Goal: Task Accomplishment & Management: Complete application form

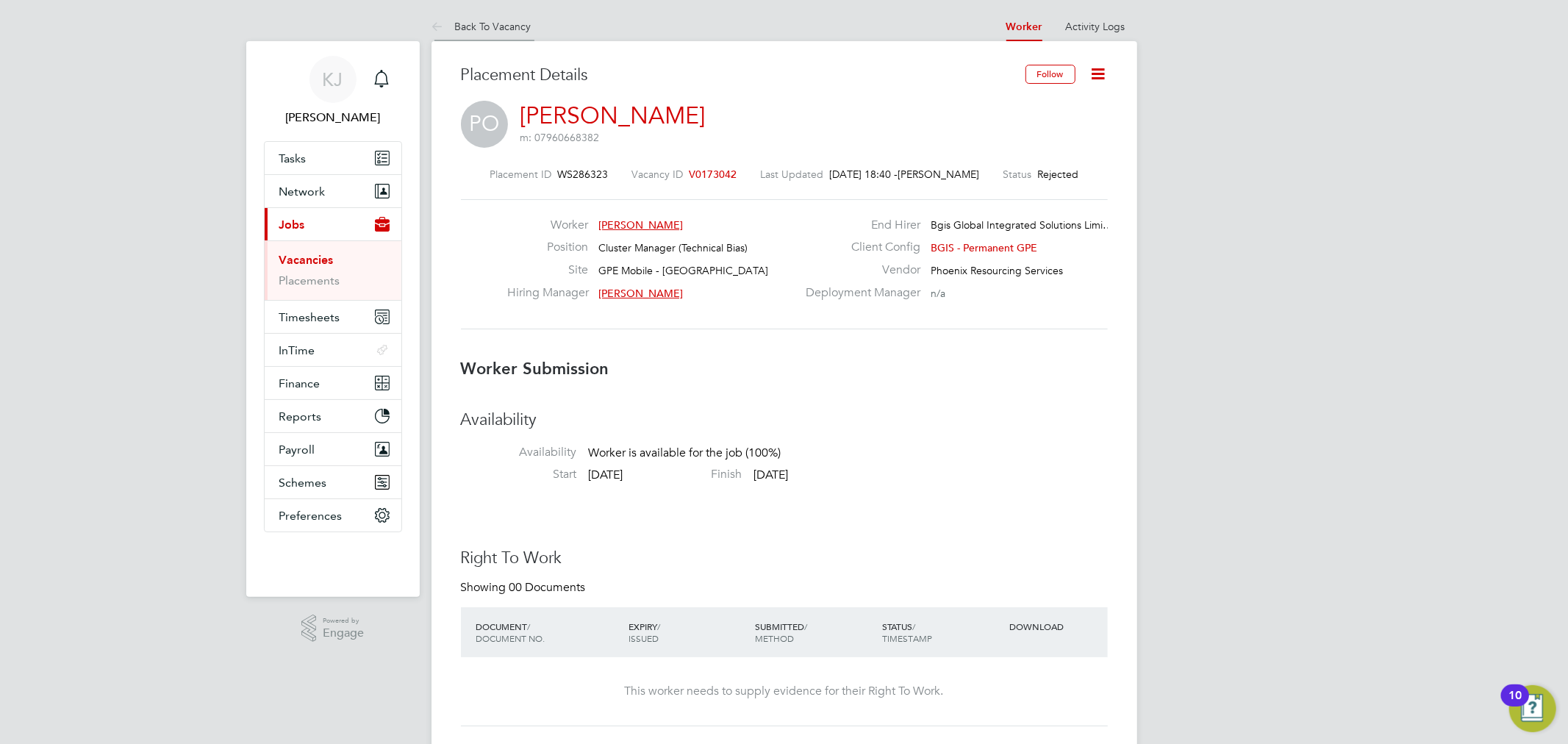
click at [511, 37] on li "Back To Vacancy" at bounding box center [481, 26] width 100 height 29
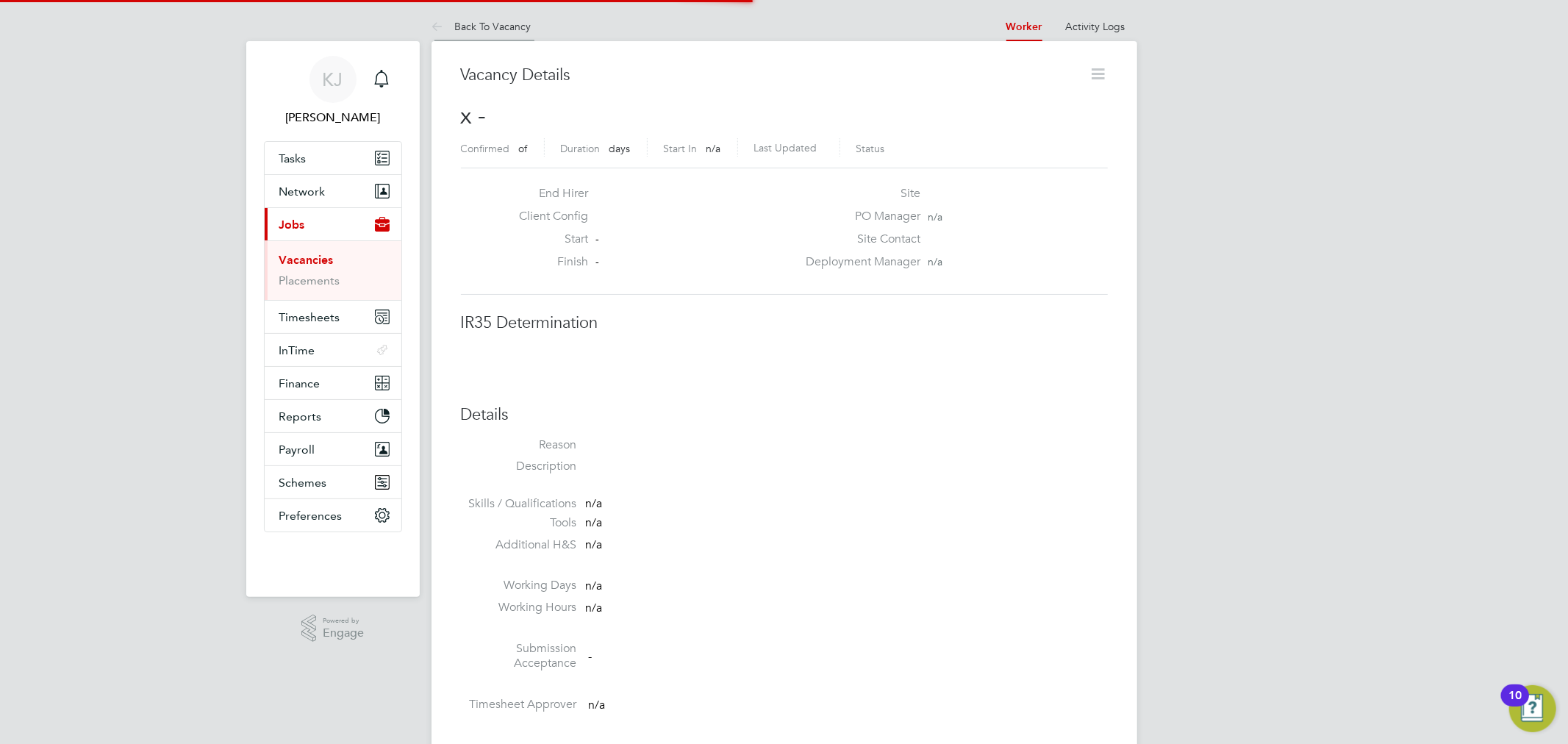
scroll to position [7, 7]
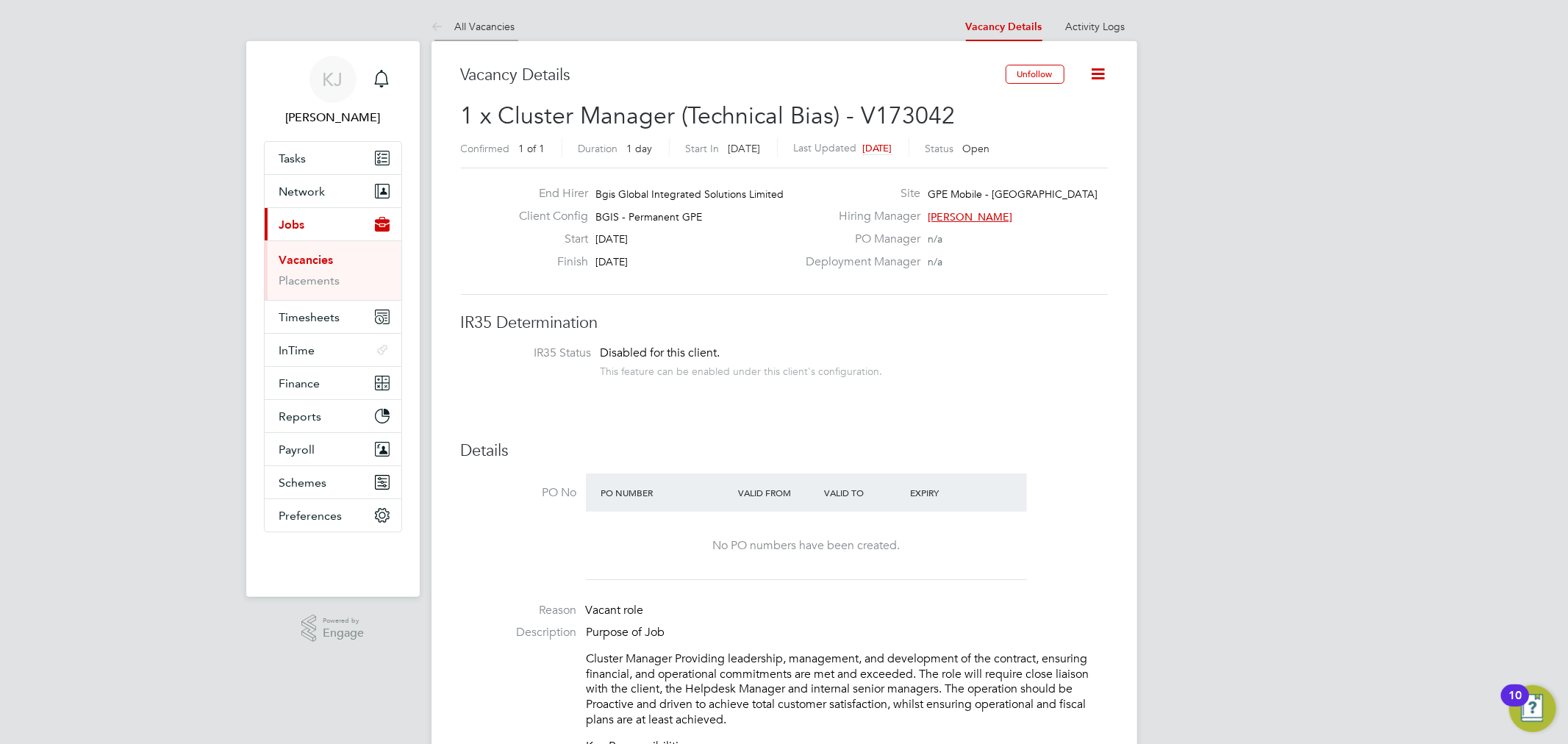
click at [499, 18] on li "All Vacancies" at bounding box center [473, 26] width 84 height 29
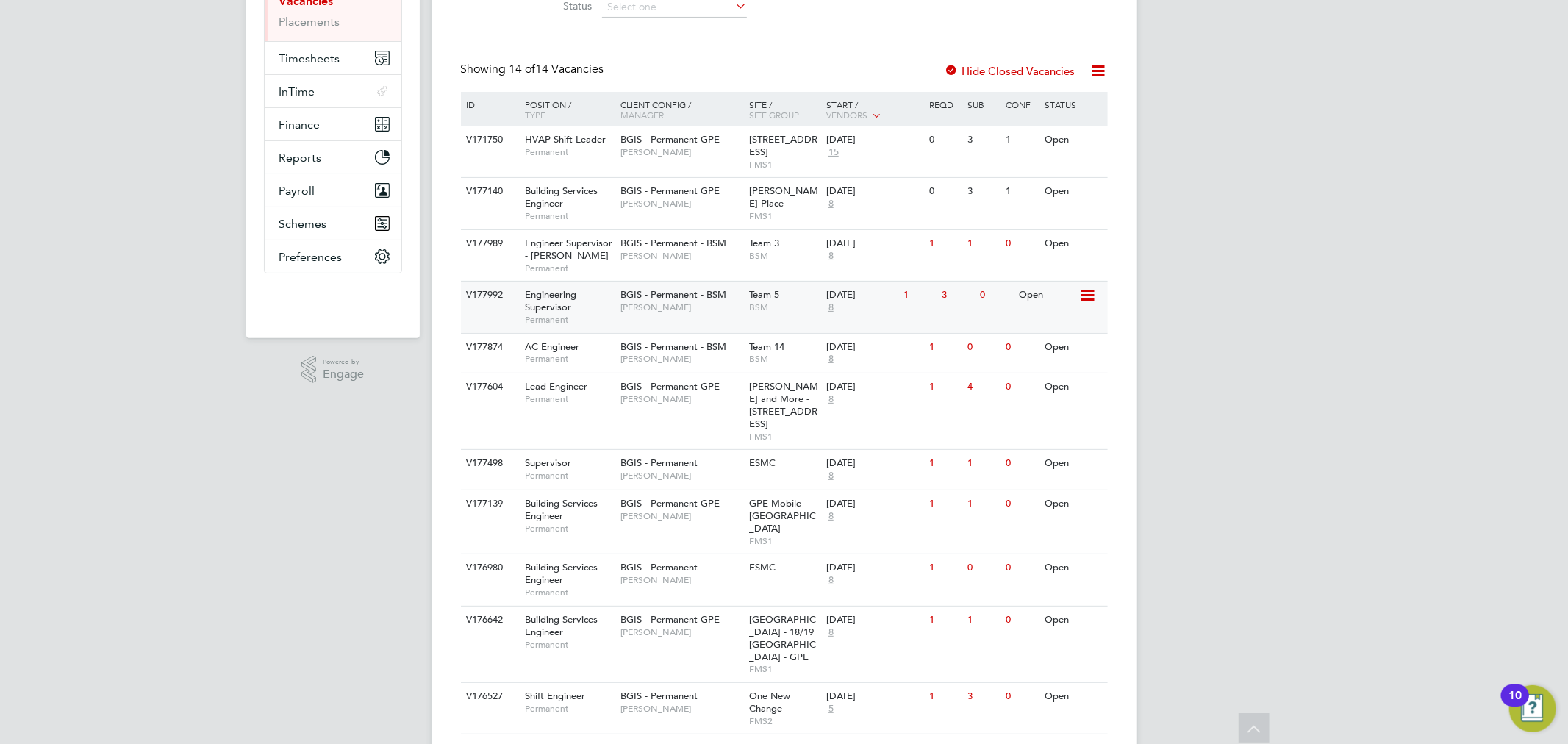
click at [658, 316] on div "BGIS - Permanent - BSM Len Cowling" at bounding box center [681, 300] width 129 height 38
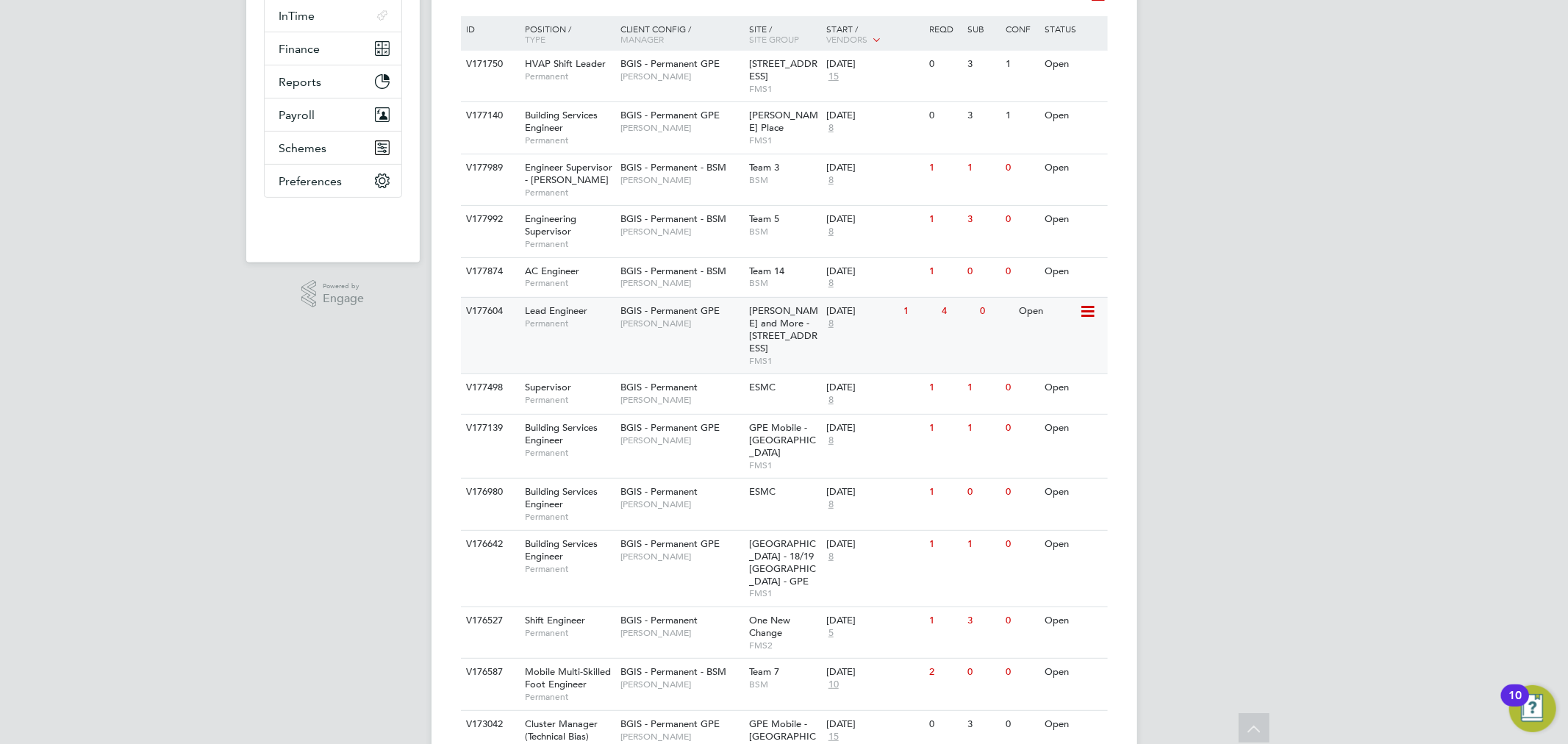
scroll to position [422, 0]
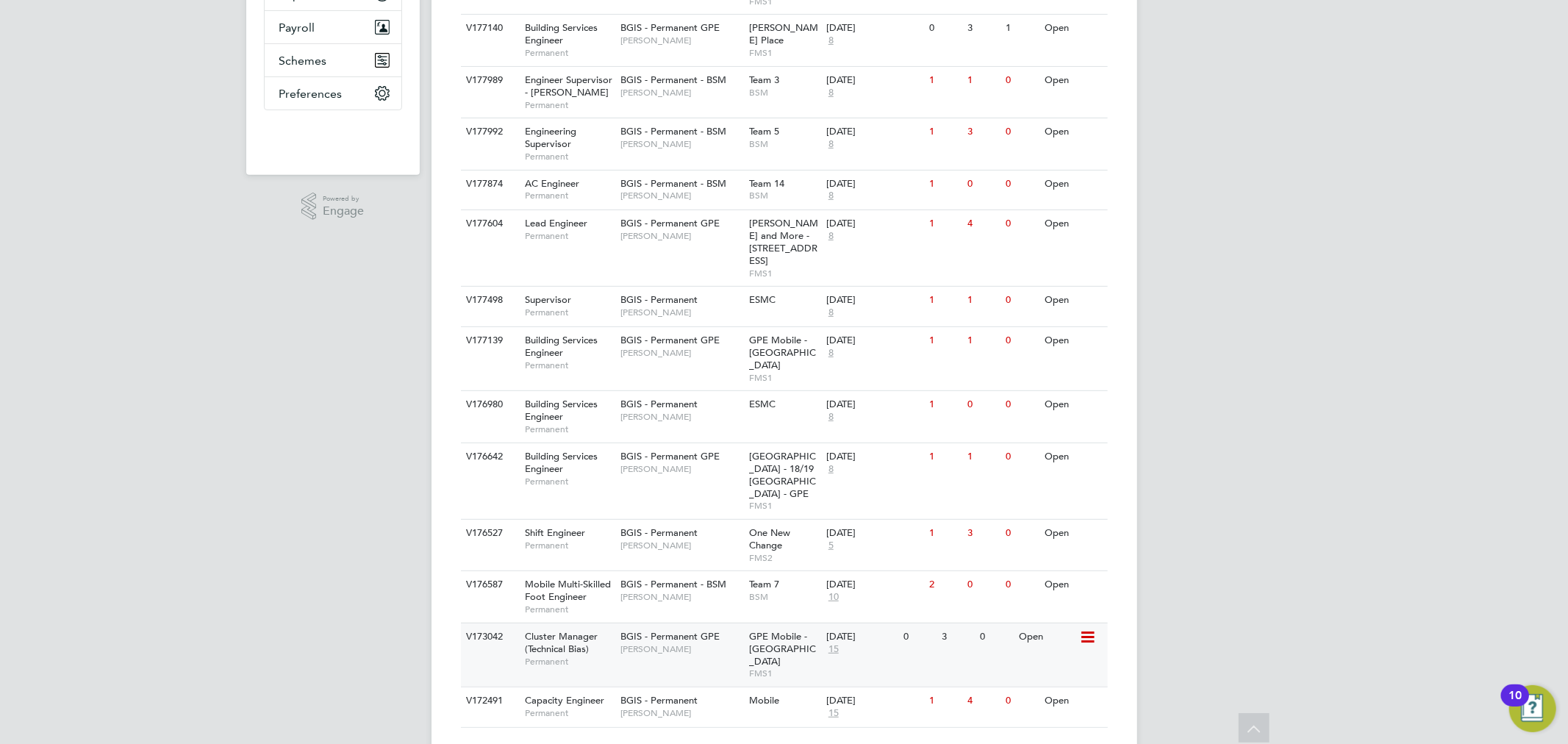
click at [653, 630] on span "BGIS - Permanent GPE" at bounding box center [670, 636] width 99 height 12
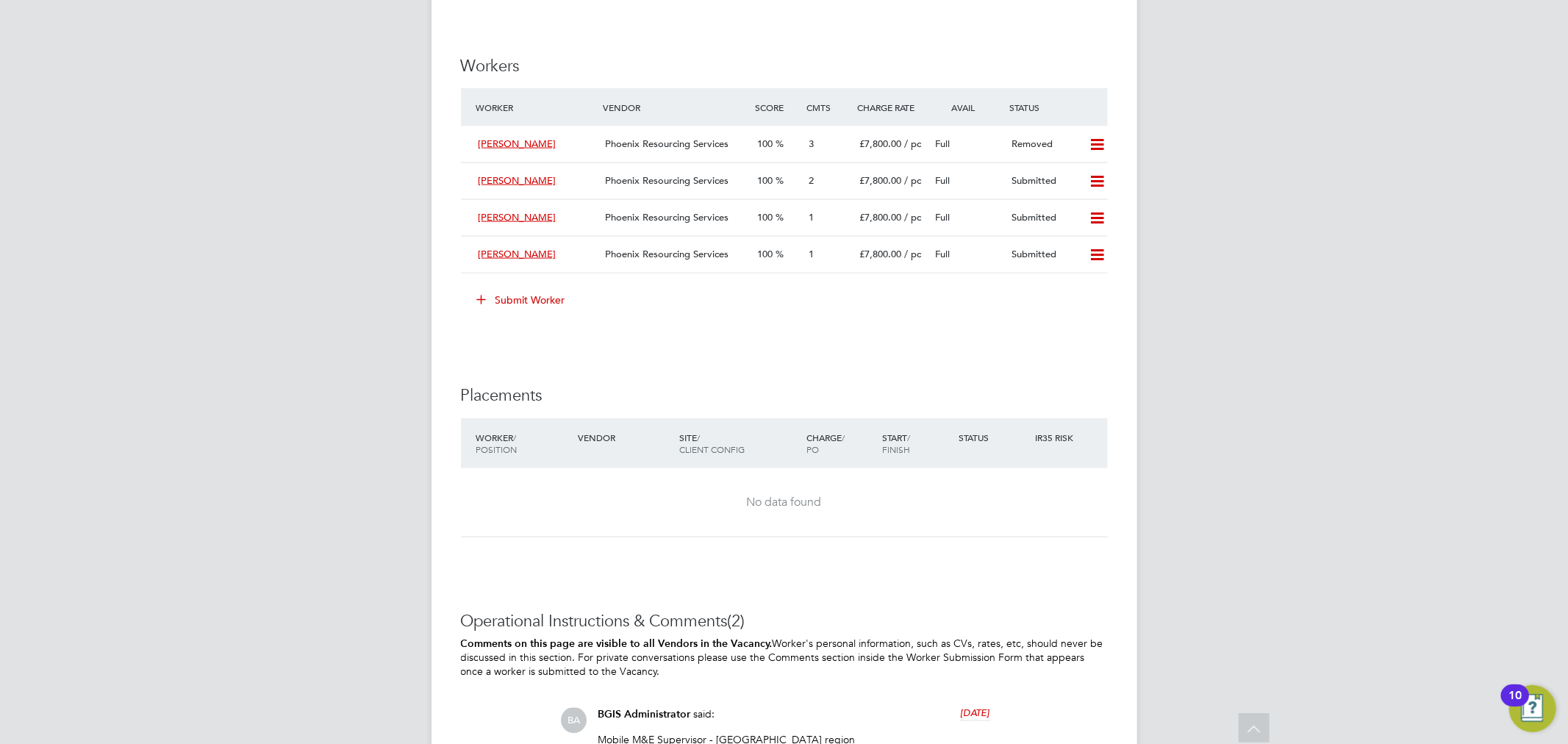
click at [547, 295] on button "Submit Worker" at bounding box center [522, 300] width 110 height 23
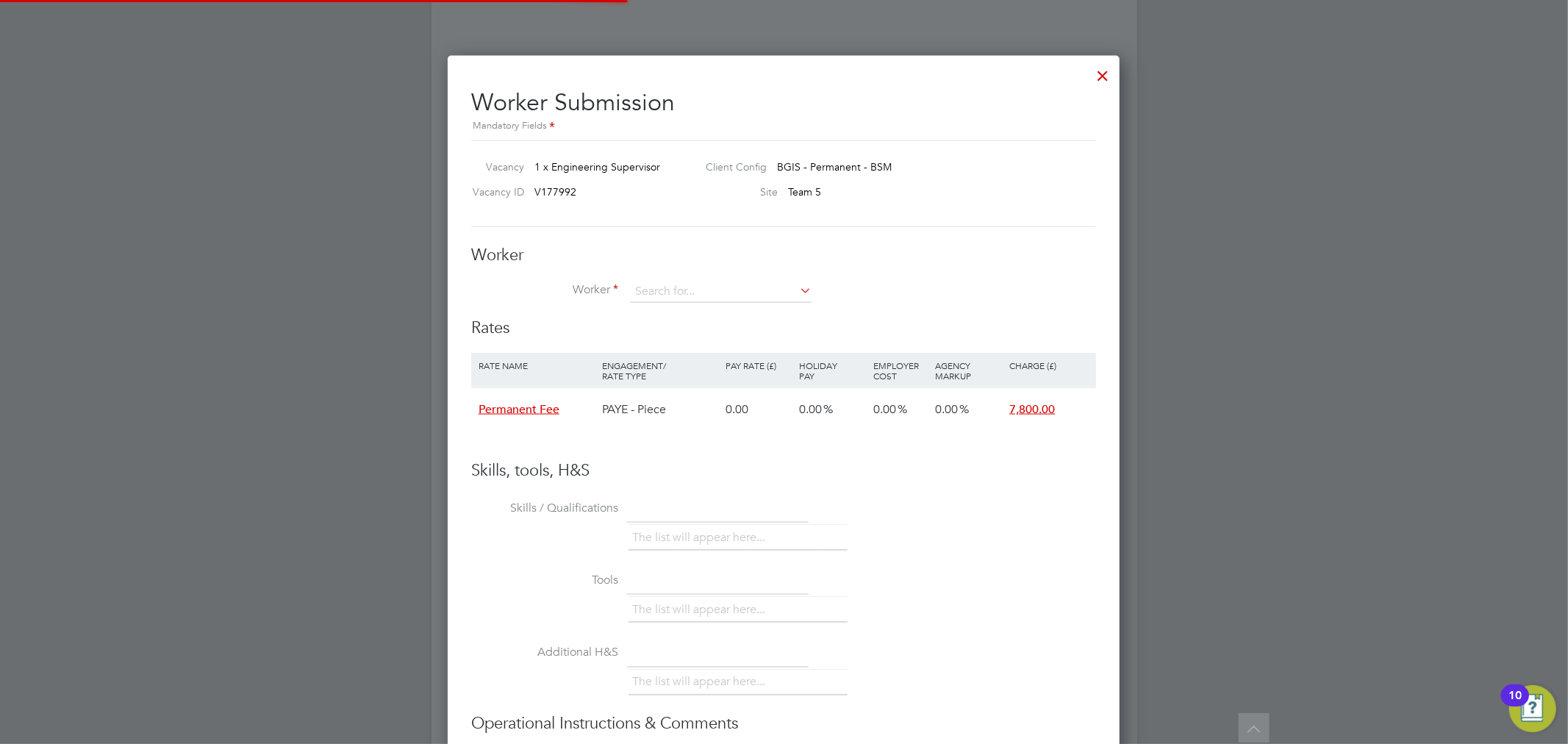
scroll to position [22, 382]
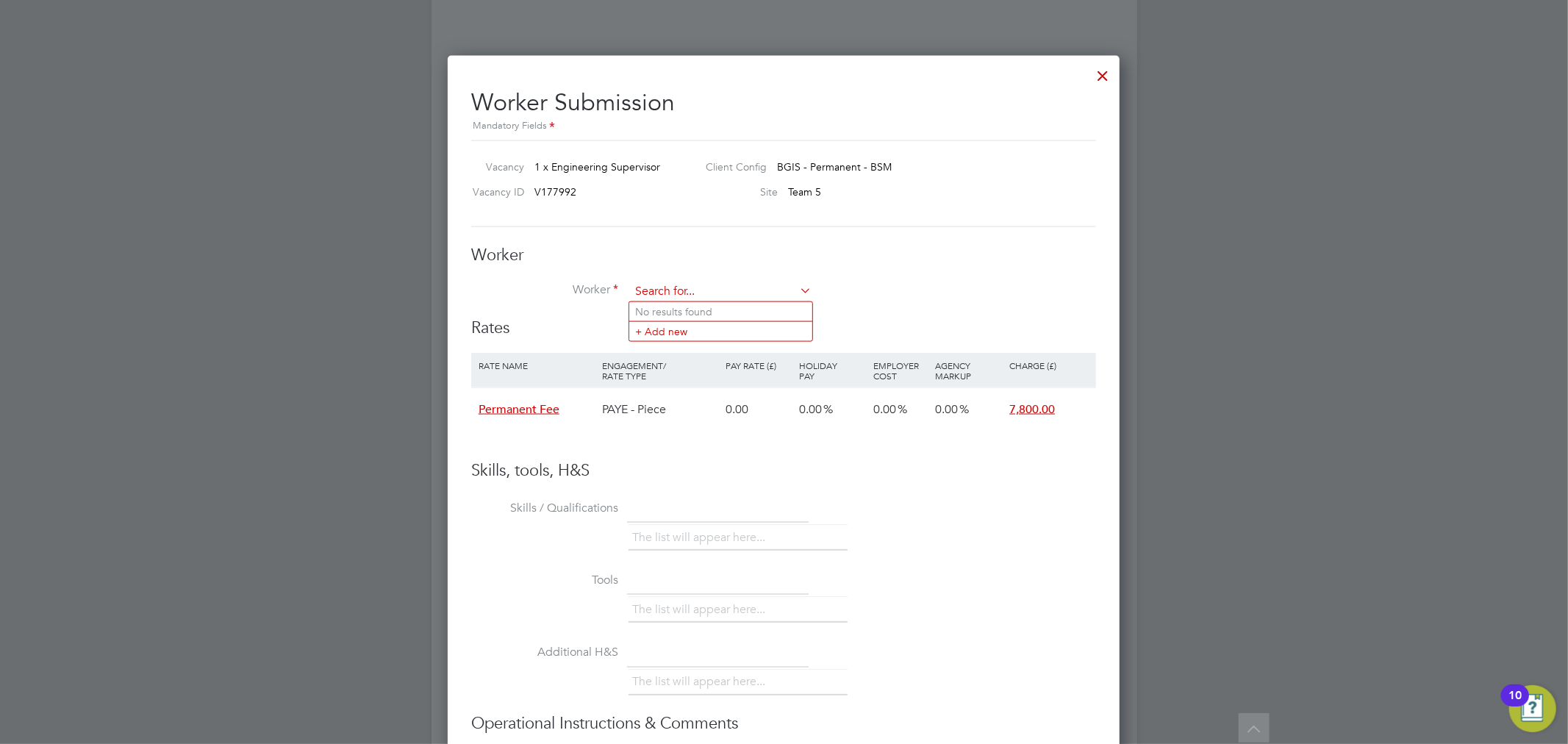
click at [685, 282] on input at bounding box center [721, 291] width 182 height 22
type input "jayson taylor"
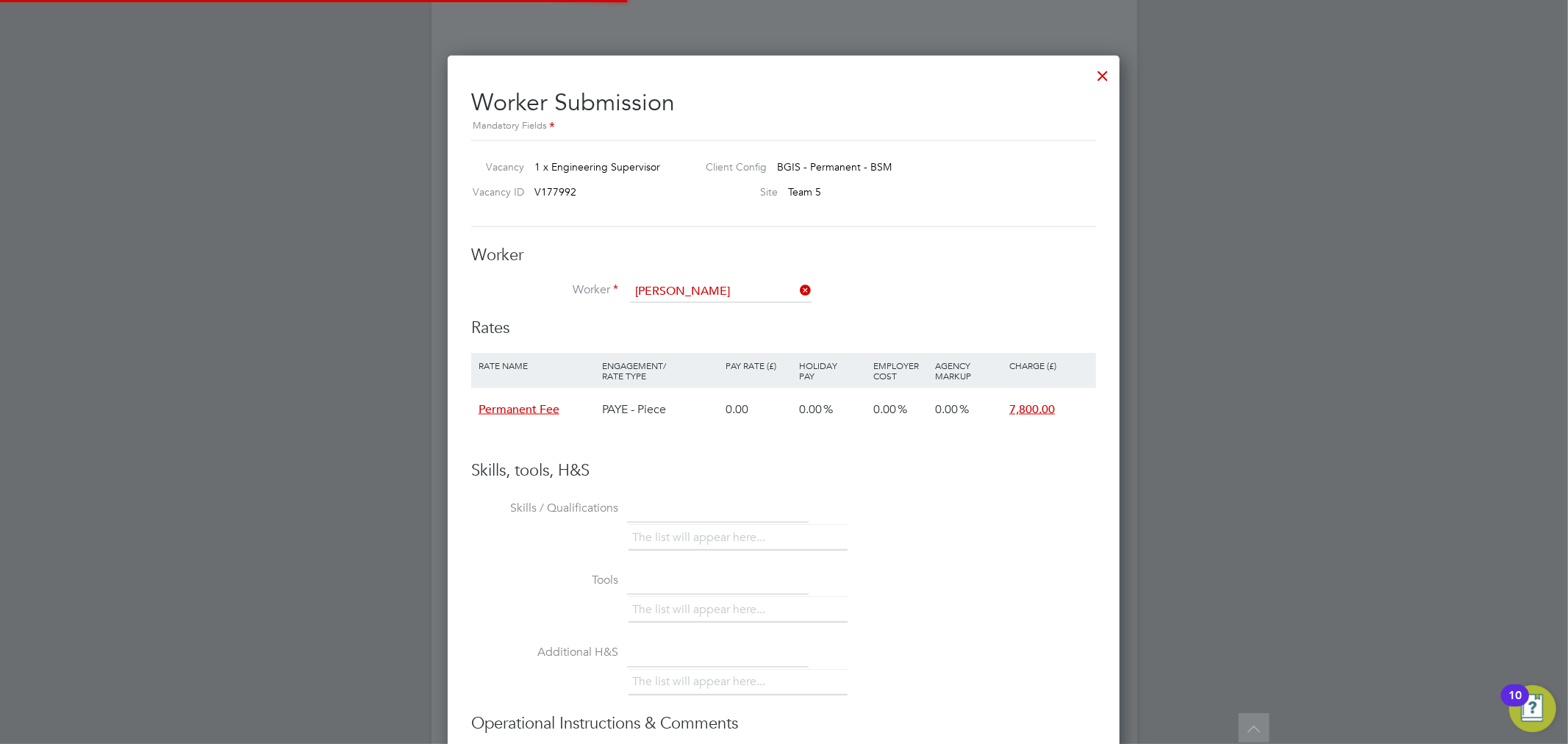
click at [687, 325] on li "+ Add new" at bounding box center [721, 331] width 183 height 20
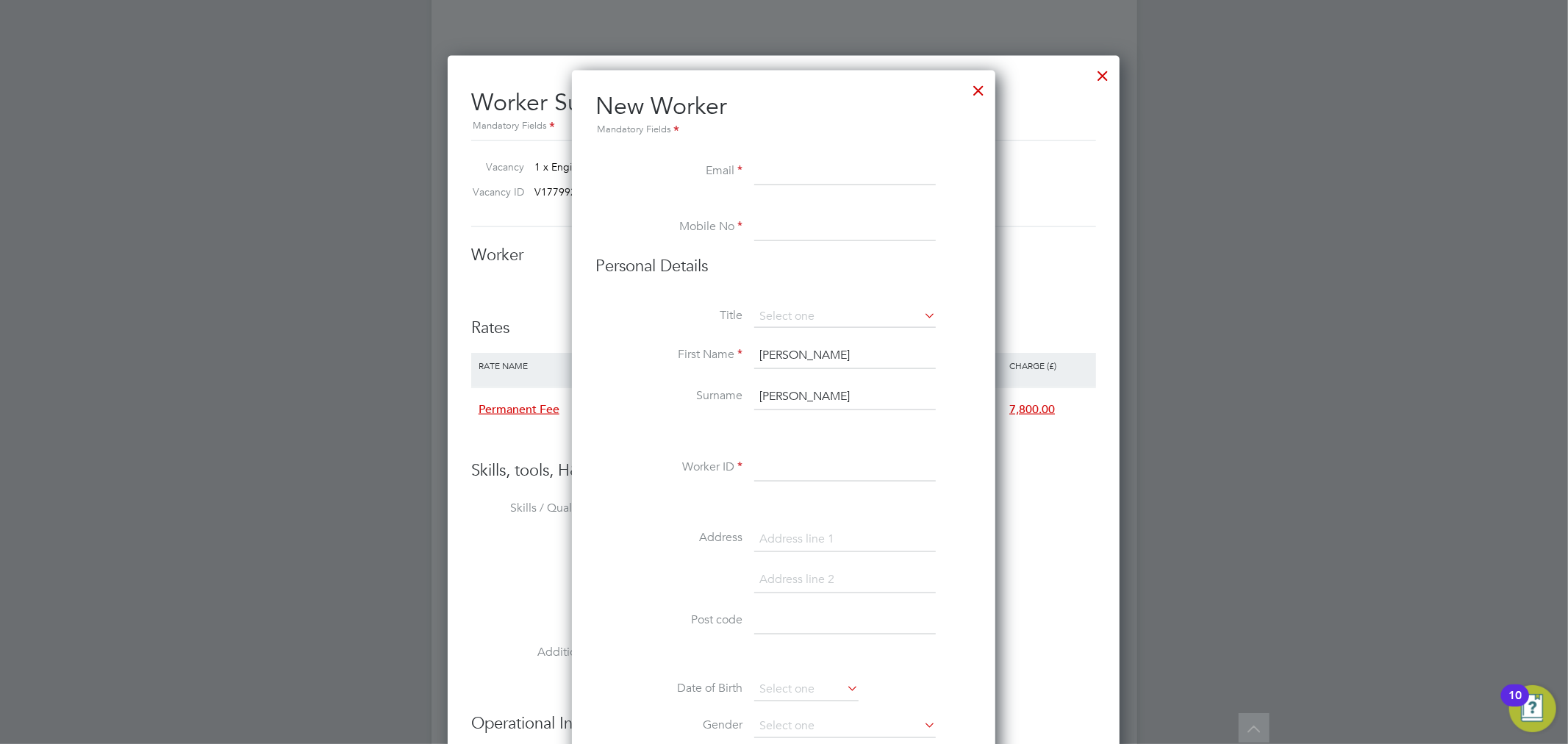
paste input "jasonroberttaylor1989@gmail.com"
type input "jasonroberttaylor1989@gmail.com"
click at [784, 231] on input at bounding box center [845, 228] width 182 height 27
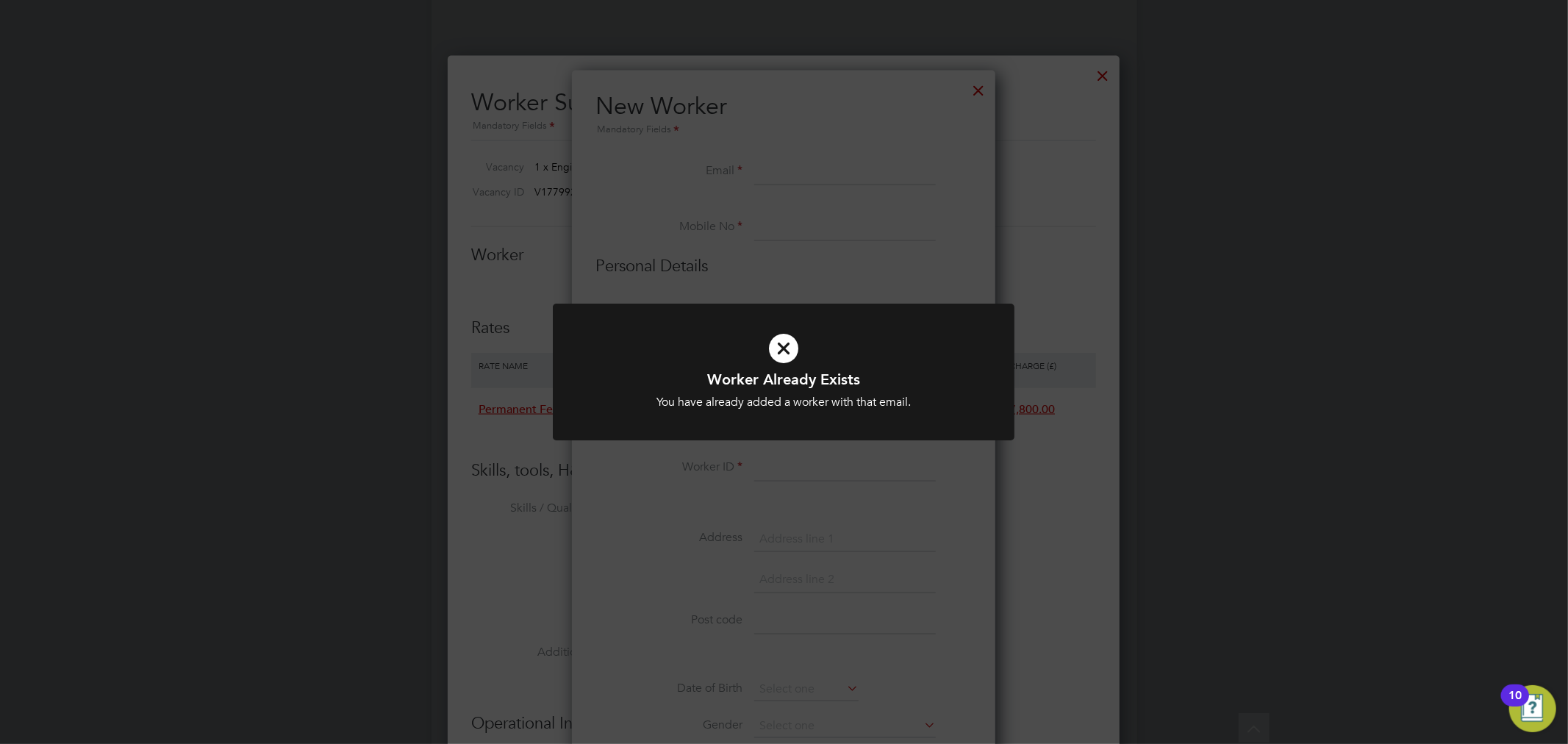
click at [808, 253] on div "Worker Already Exists You have already added a worker with that email. Cancel O…" at bounding box center [784, 372] width 1568 height 744
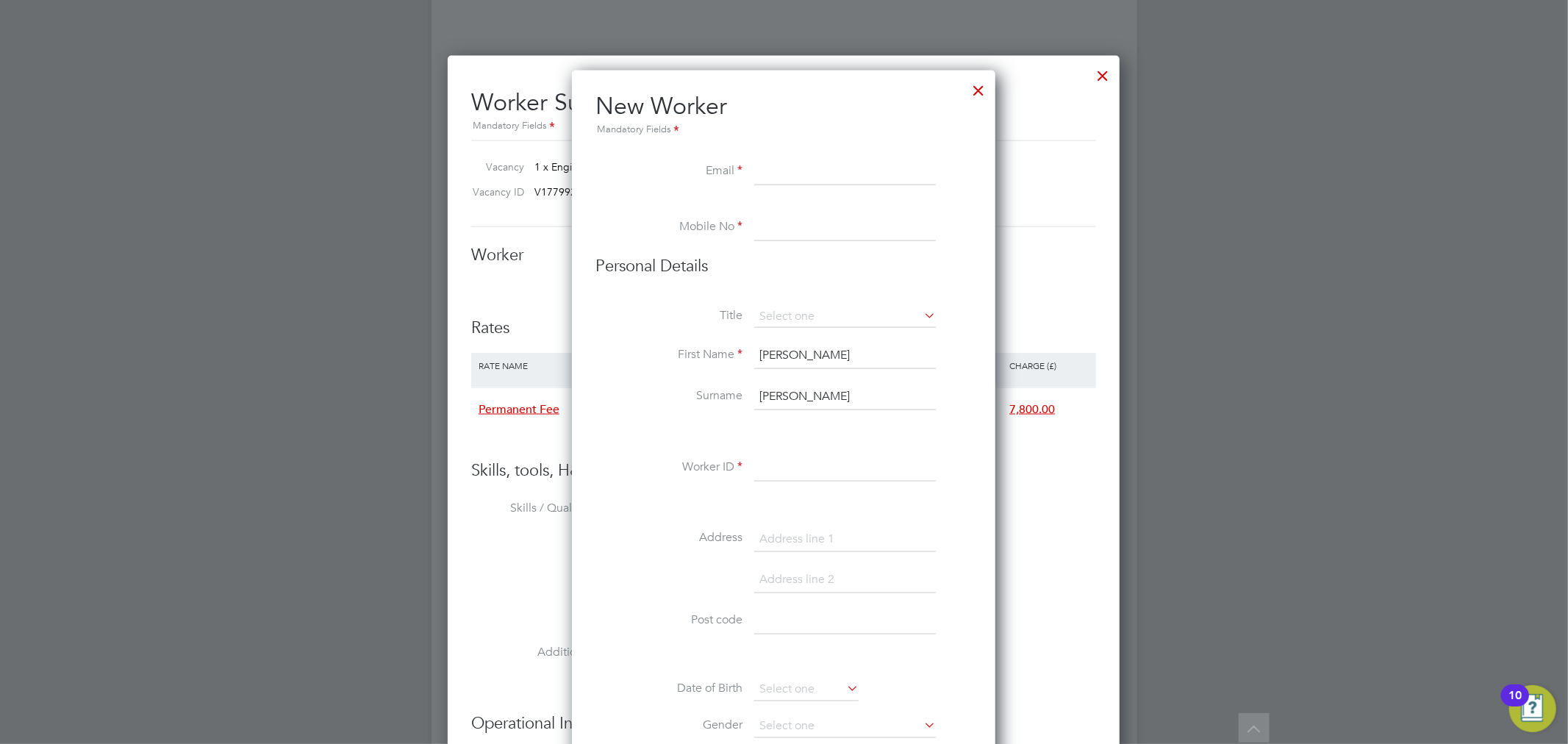
click at [789, 173] on input at bounding box center [845, 172] width 182 height 27
paste input "jasonroberttaylor1989@gmail.com"
type input "jasonroberttaylor1989@gmail.com"
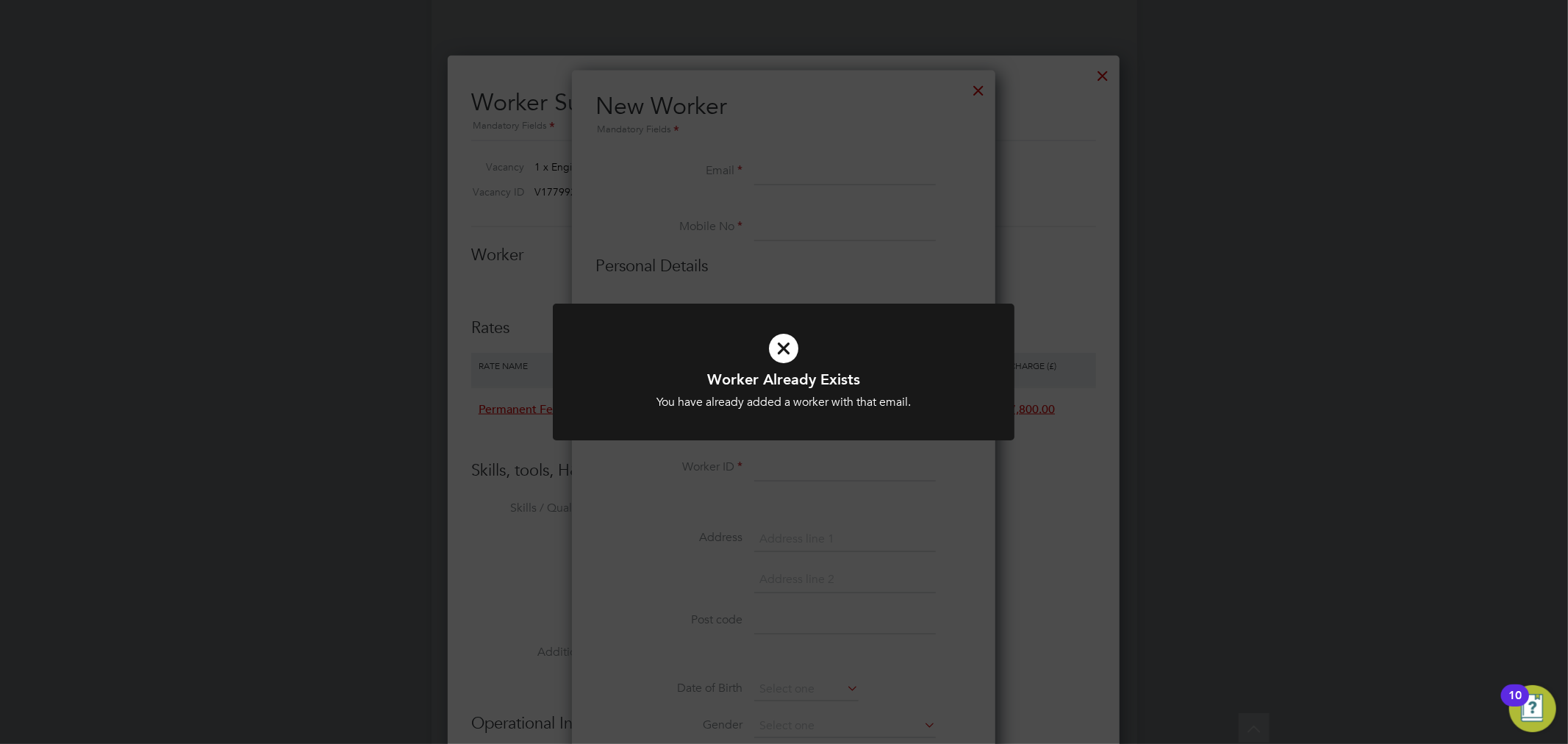
click at [788, 219] on div "Worker Already Exists You have already added a worker with that email. Cancel O…" at bounding box center [784, 372] width 1568 height 744
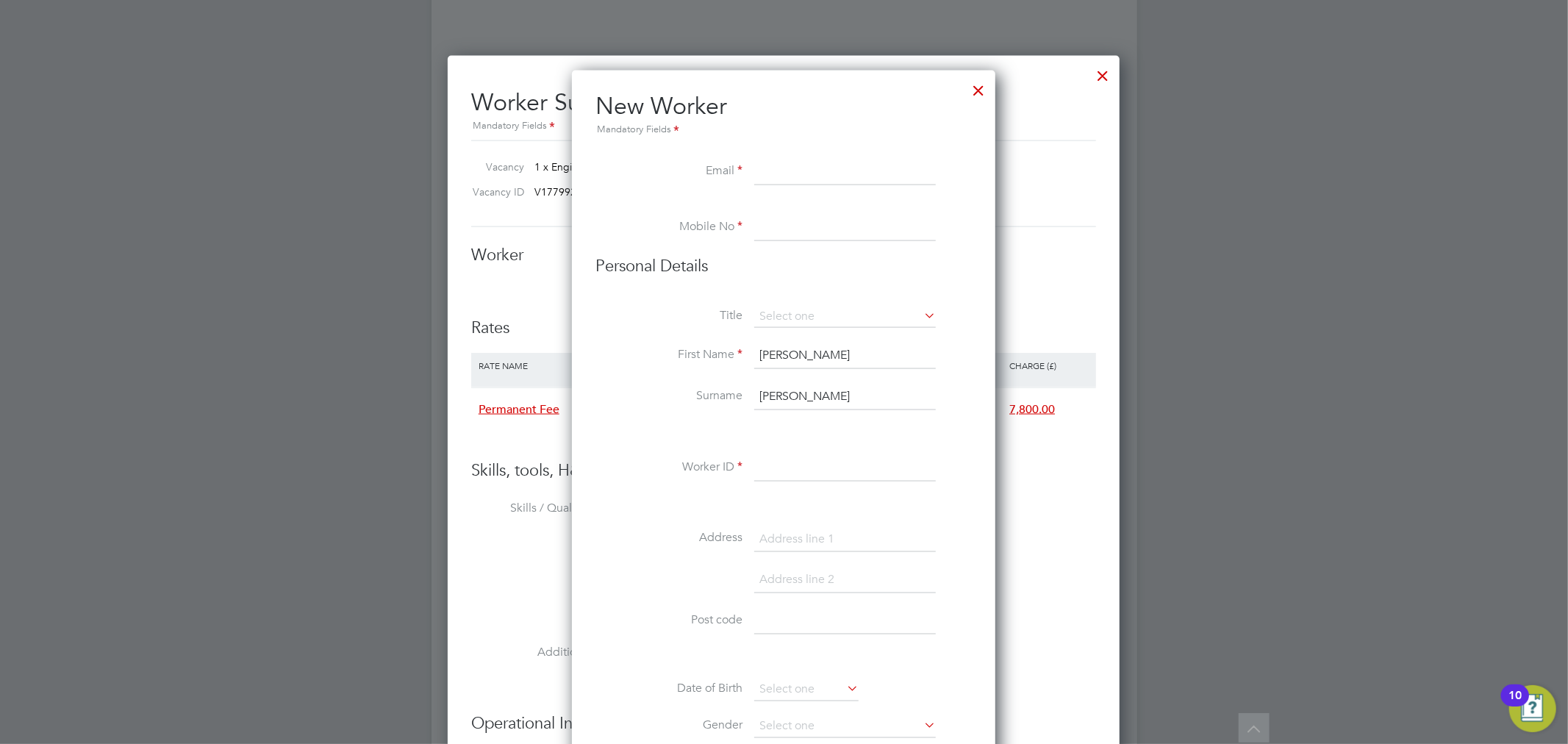
click at [988, 92] on div at bounding box center [978, 87] width 27 height 27
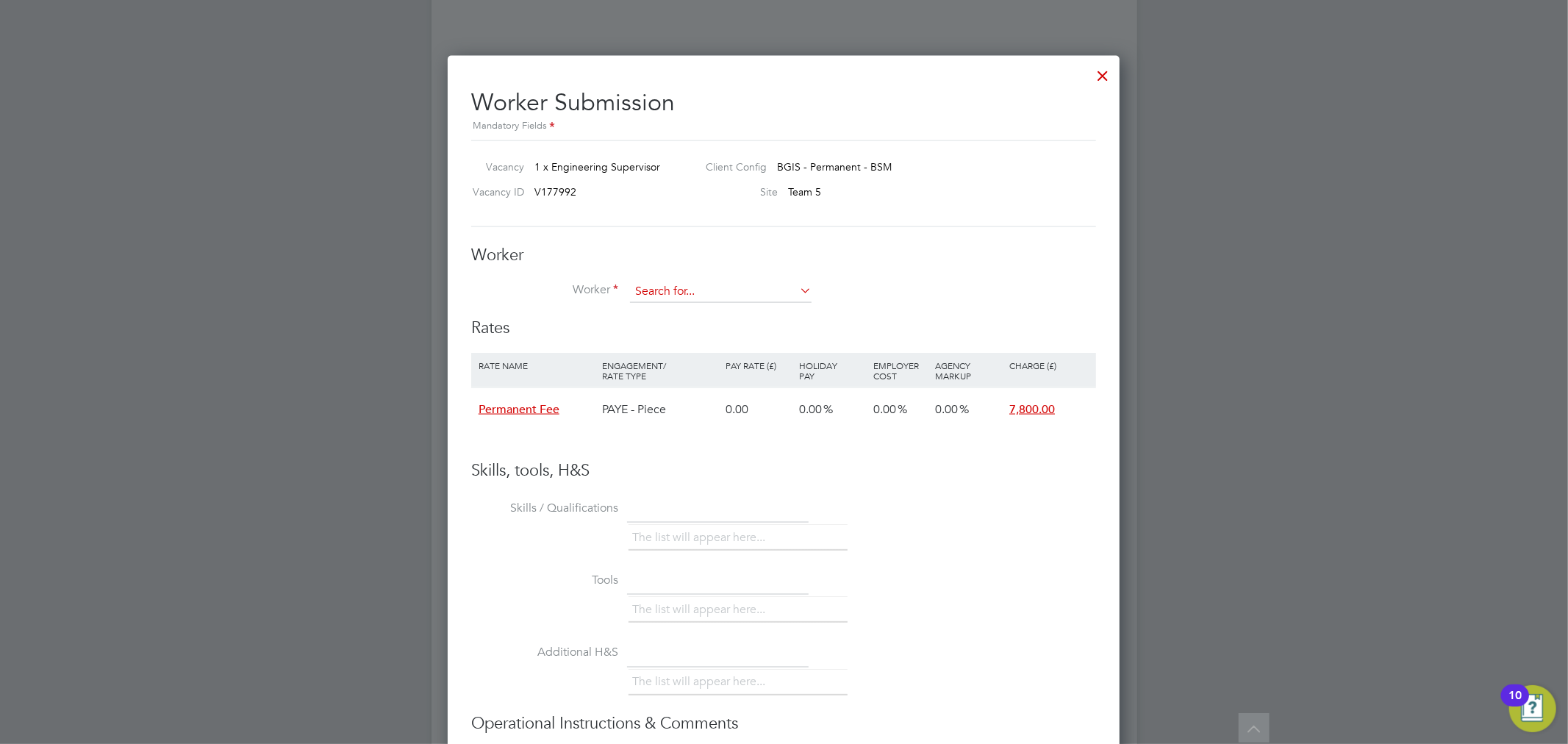
click at [745, 286] on input at bounding box center [721, 291] width 182 height 22
type input "jason ty"
paste input "W-1578050"
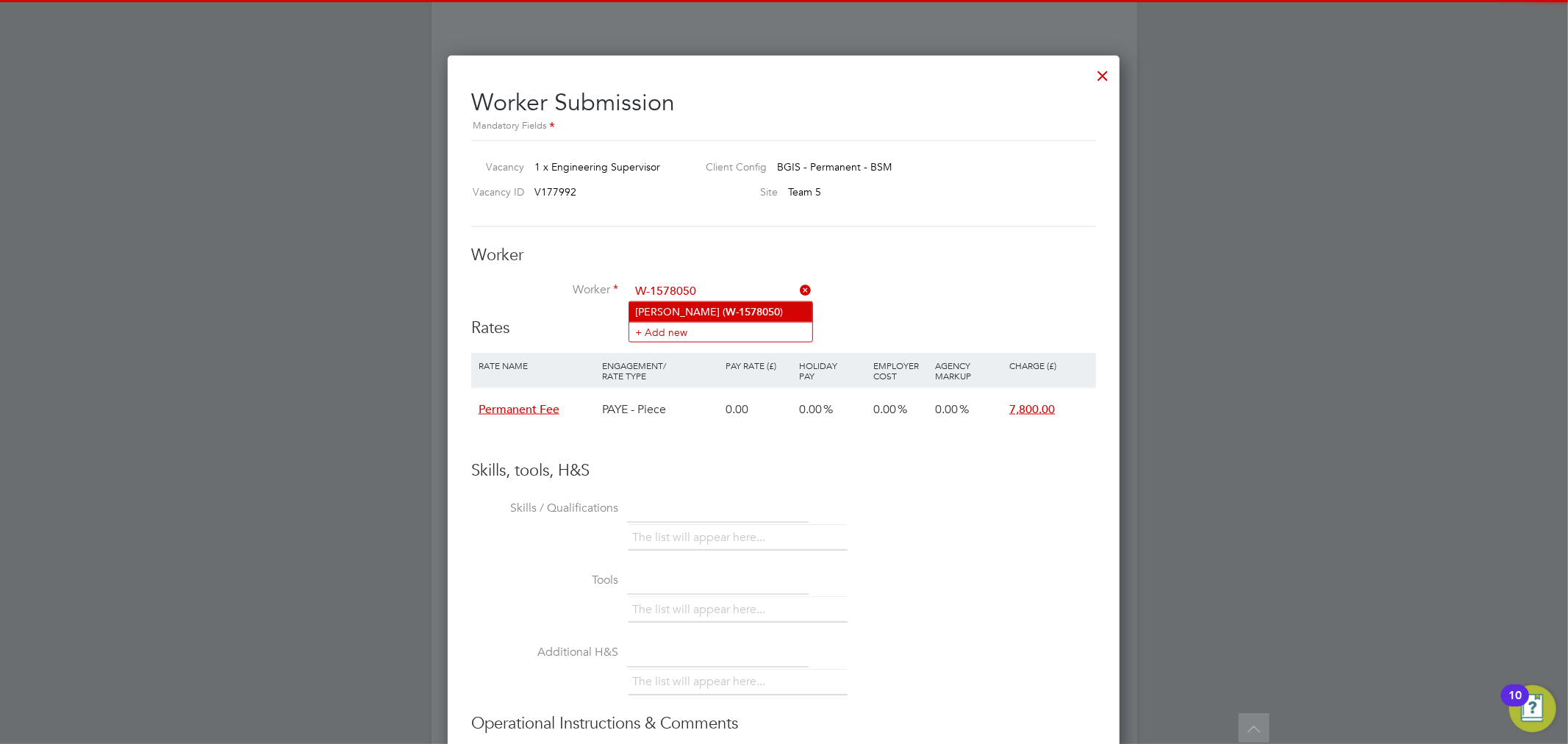
click at [750, 307] on b "W-1578050" at bounding box center [752, 311] width 54 height 12
type input "Jason Taylor (W-1578050)"
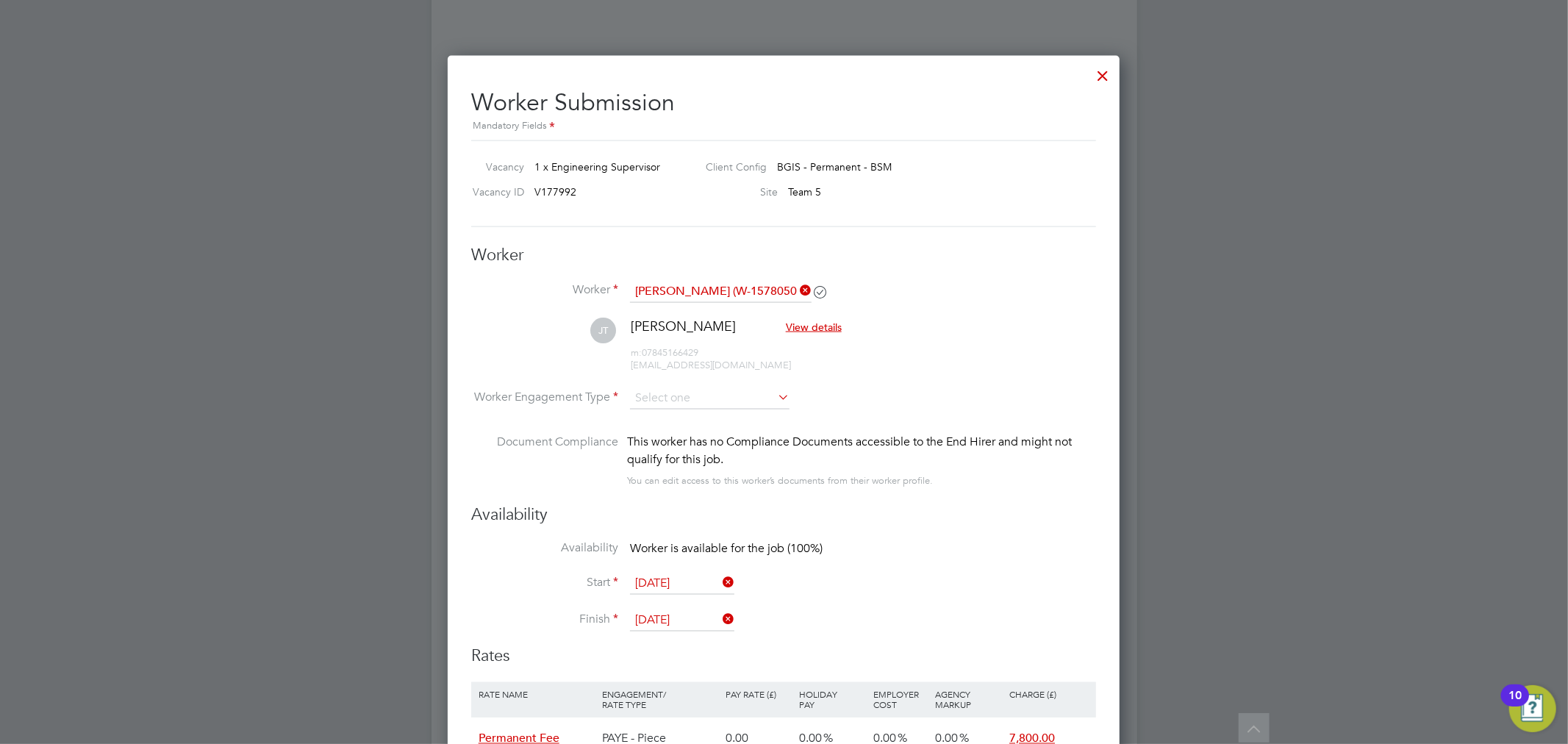
click at [750, 411] on li "Worker Engagement Type" at bounding box center [784, 409] width 625 height 46
click at [733, 399] on input at bounding box center [710, 398] width 160 height 22
click at [724, 431] on li "PAYE" at bounding box center [709, 437] width 161 height 19
type input "PAYE"
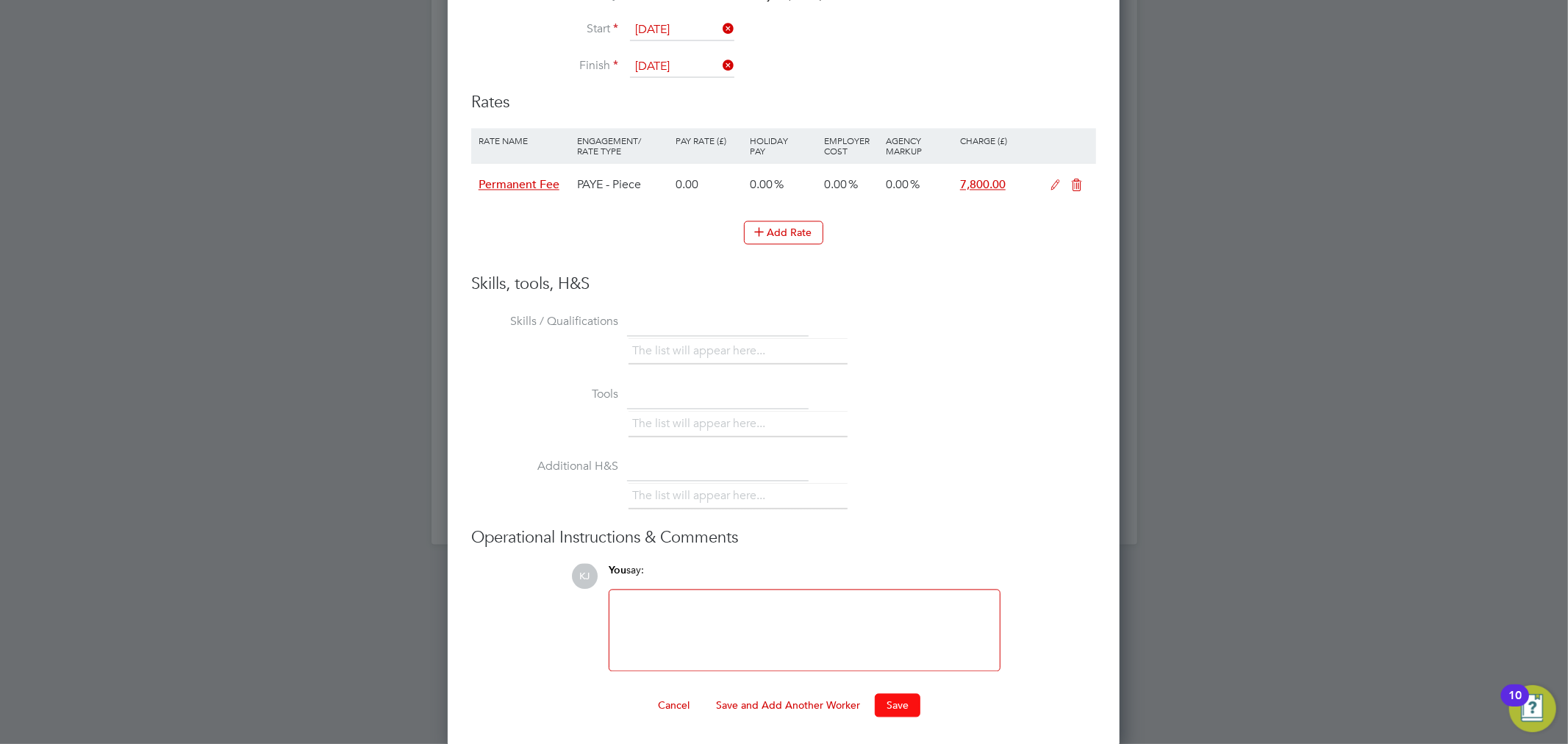
click at [884, 694] on button "Save" at bounding box center [898, 706] width 46 height 23
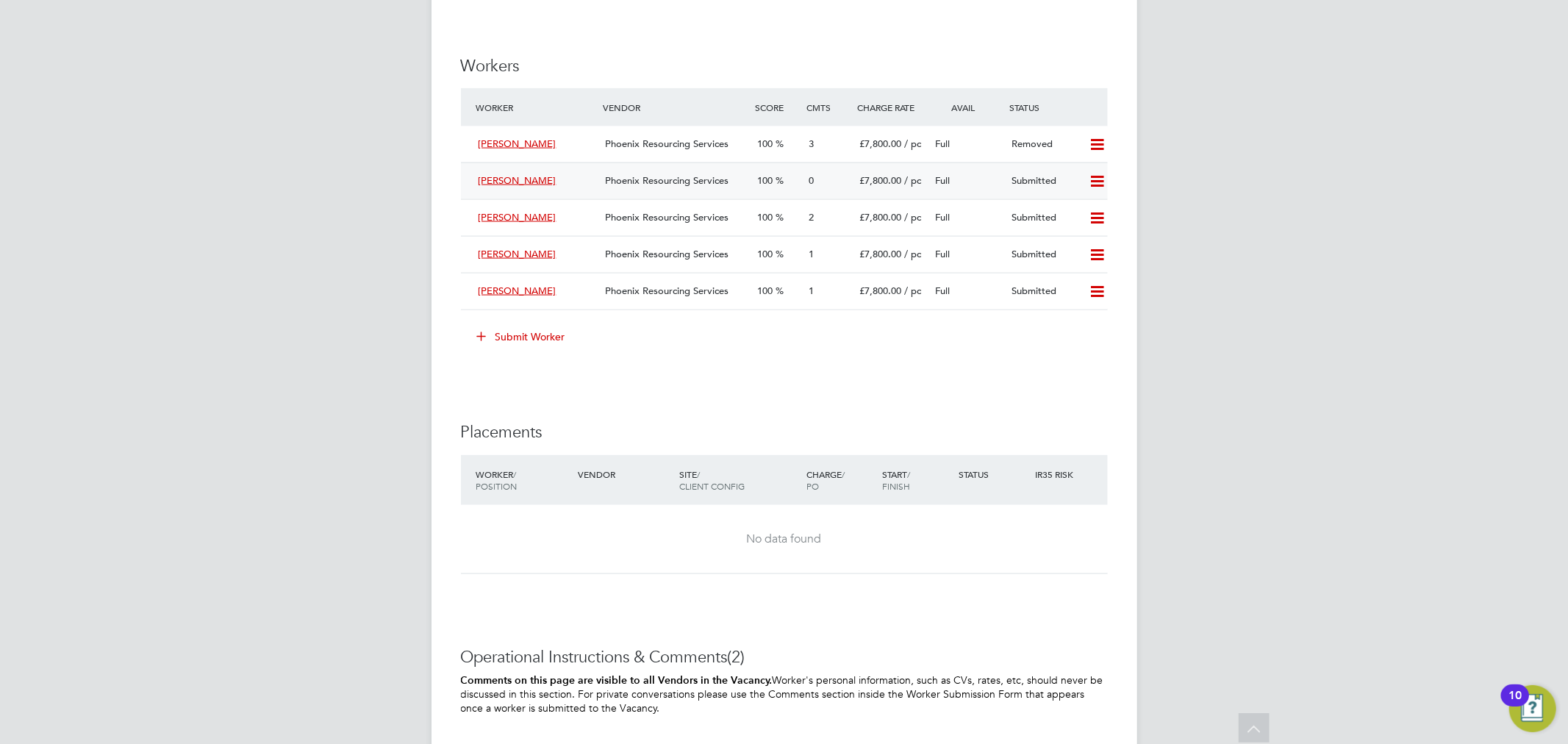
click at [991, 185] on div "Full" at bounding box center [968, 181] width 77 height 24
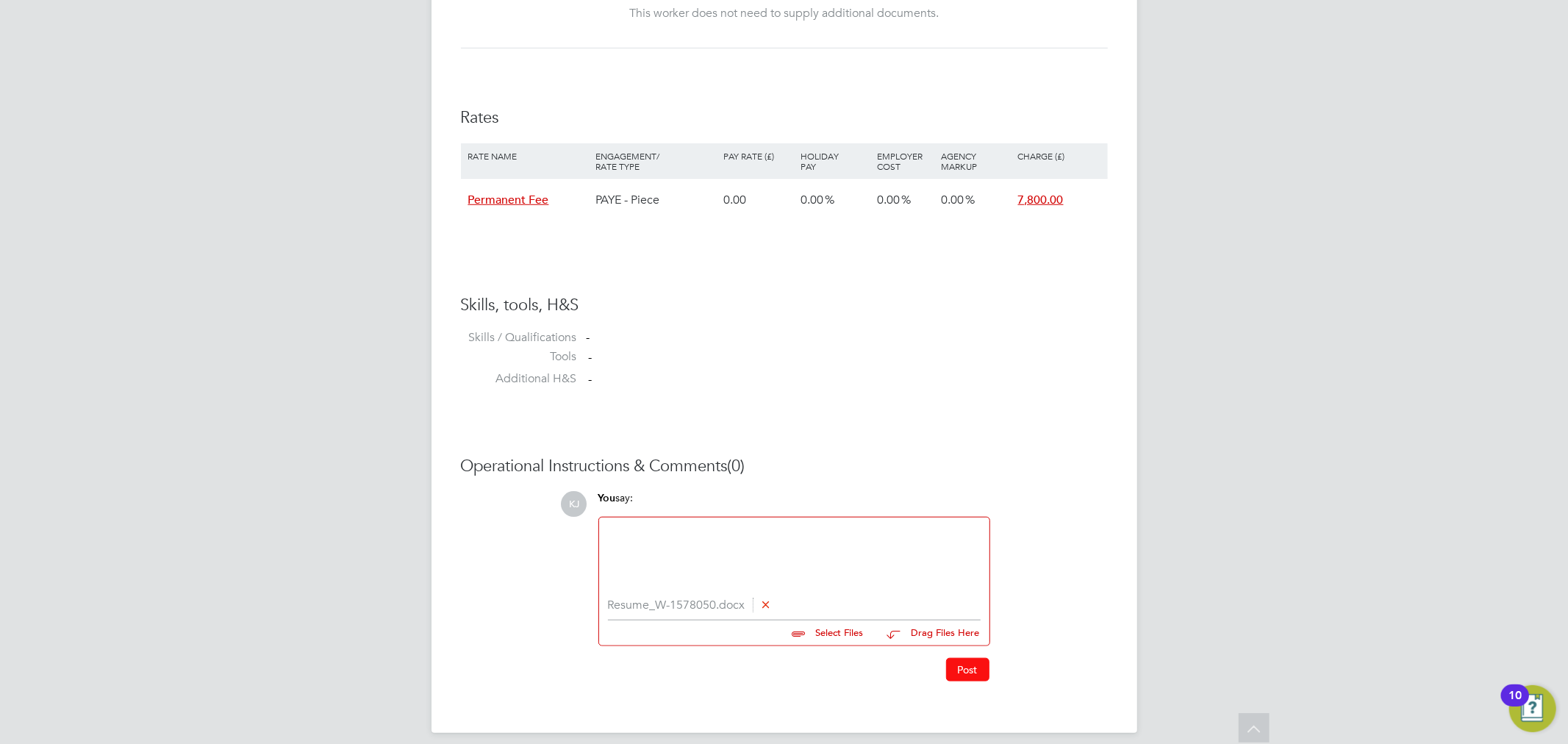
click at [972, 675] on button "Post" at bounding box center [968, 669] width 43 height 23
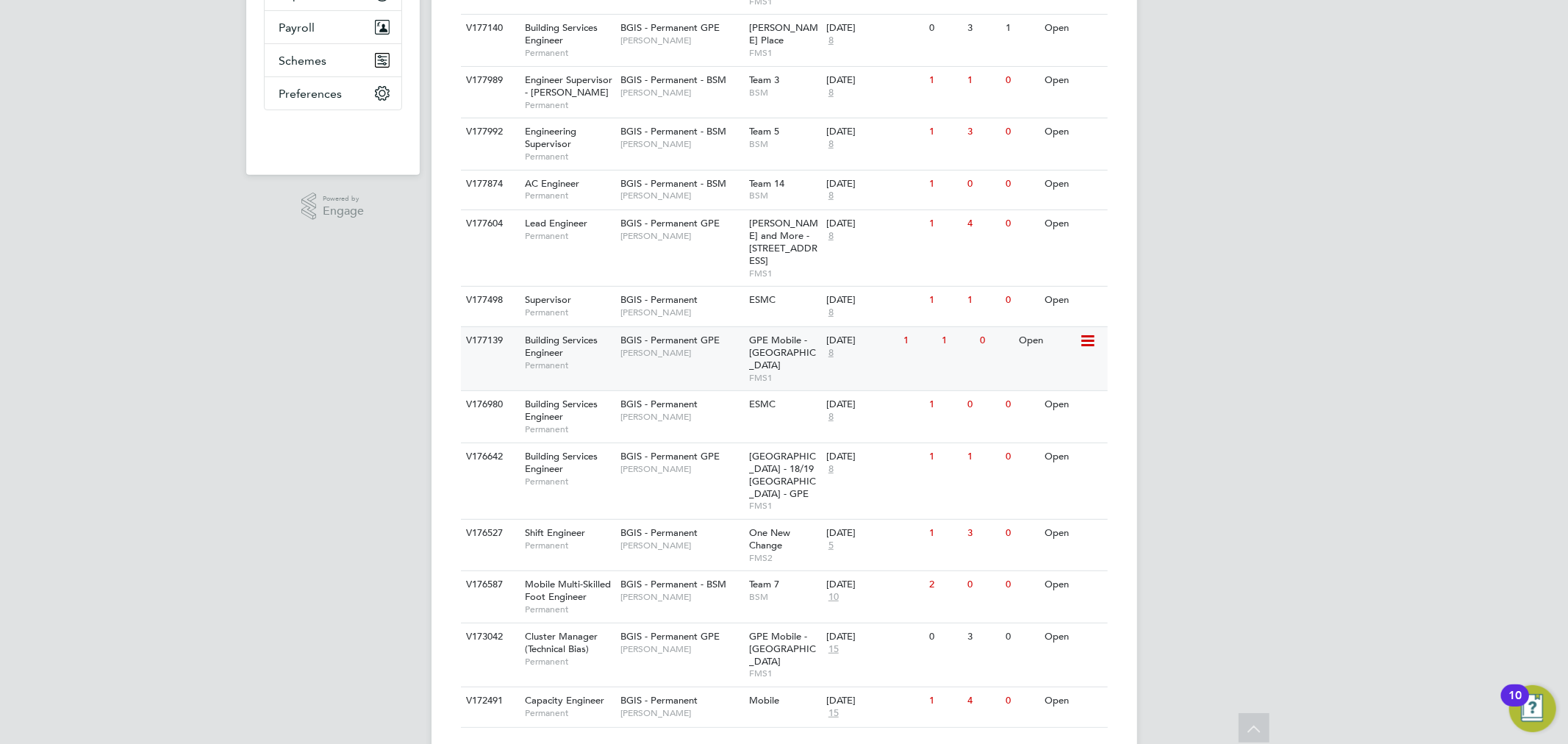
scroll to position [340, 0]
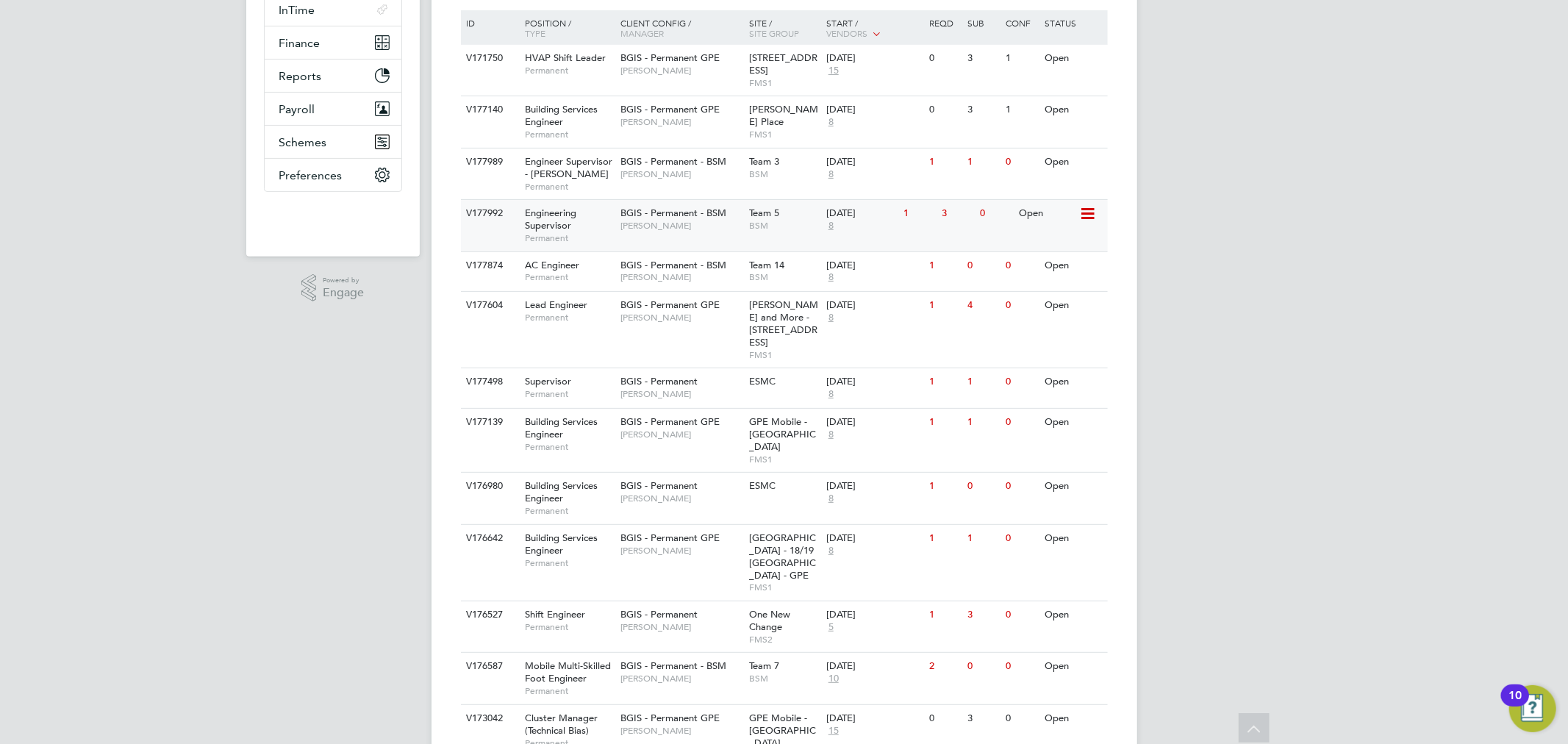
click at [626, 243] on div "V177992 Engineering Supervisor Permanent BGIS - Permanent - BSM Len Cowling Tea…" at bounding box center [784, 225] width 647 height 52
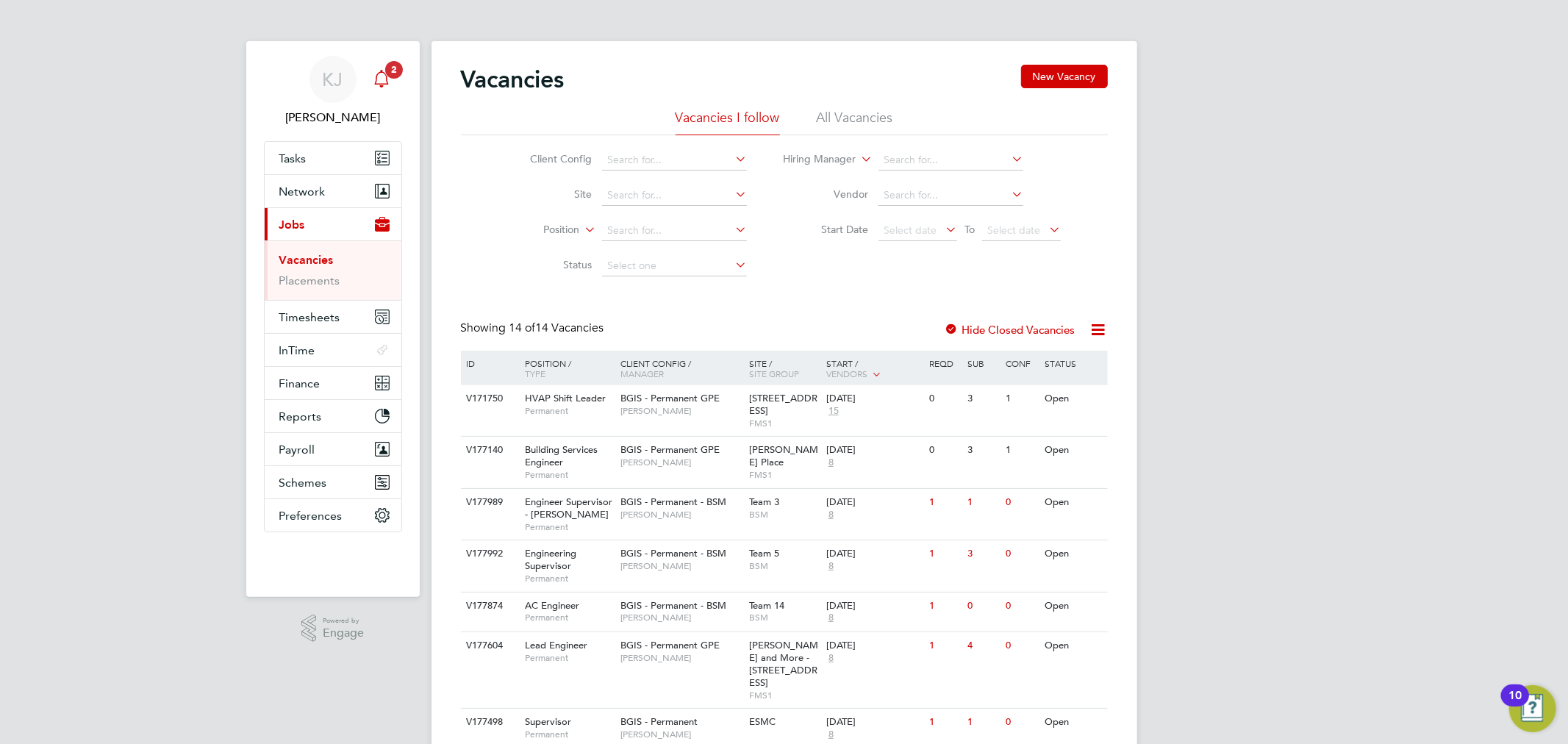
click at [393, 76] on span "2" at bounding box center [394, 69] width 17 height 17
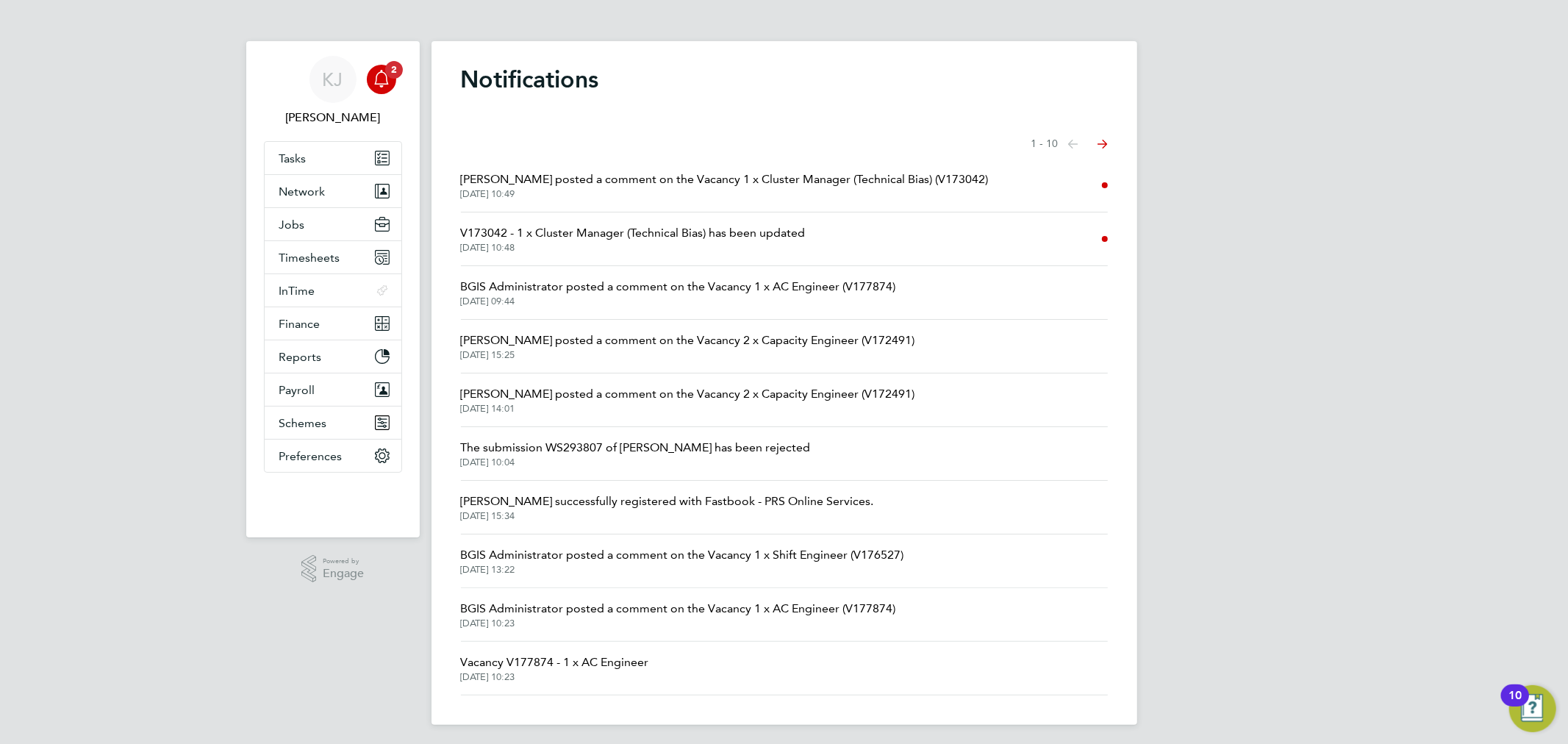
click at [773, 196] on span "11 Aug 2025, 10:49" at bounding box center [725, 194] width 528 height 12
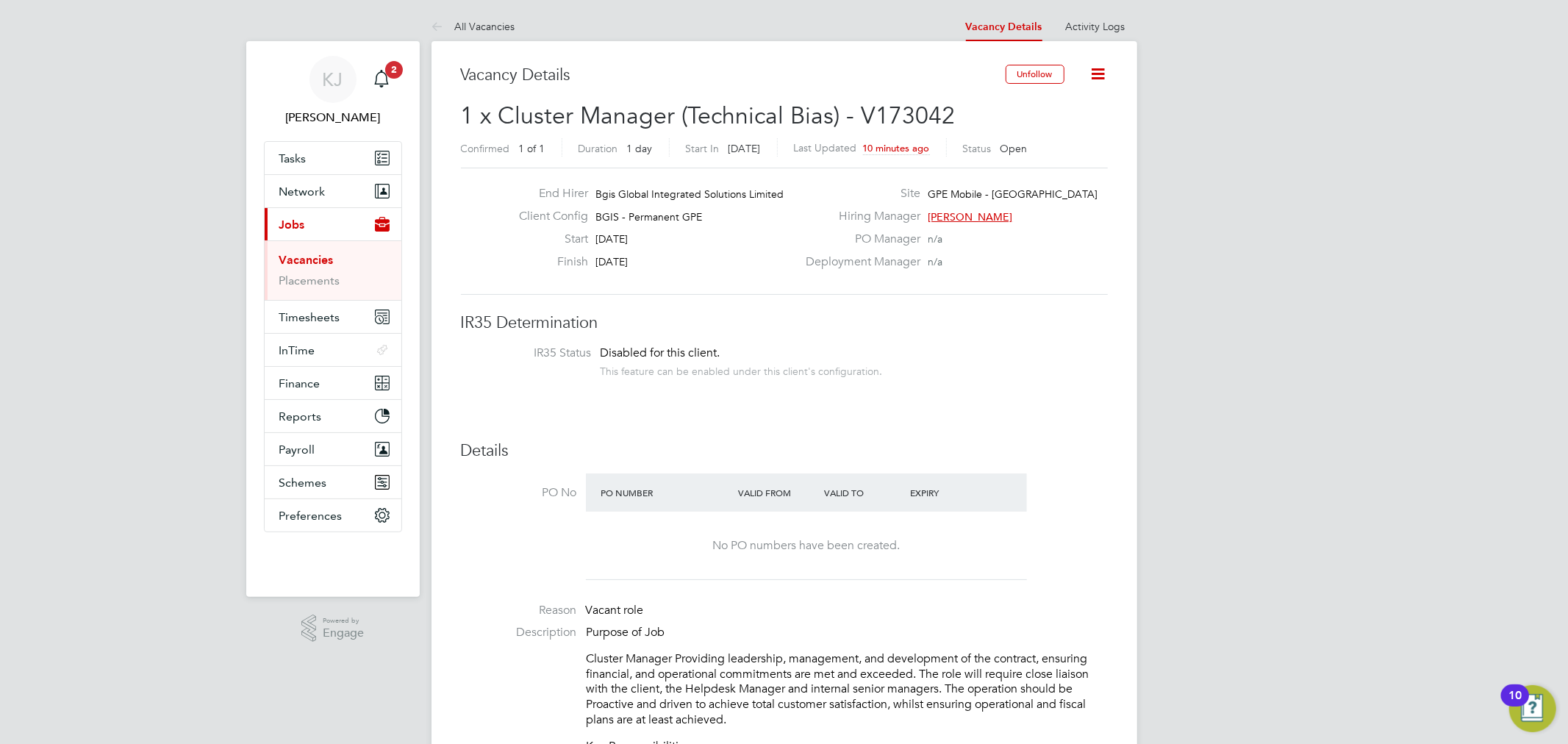
click at [1126, 12] on ul "Vacancy Details Activity Logs" at bounding box center [1046, 26] width 183 height 29
click at [1122, 27] on link "Activity Logs" at bounding box center [1096, 27] width 60 height 13
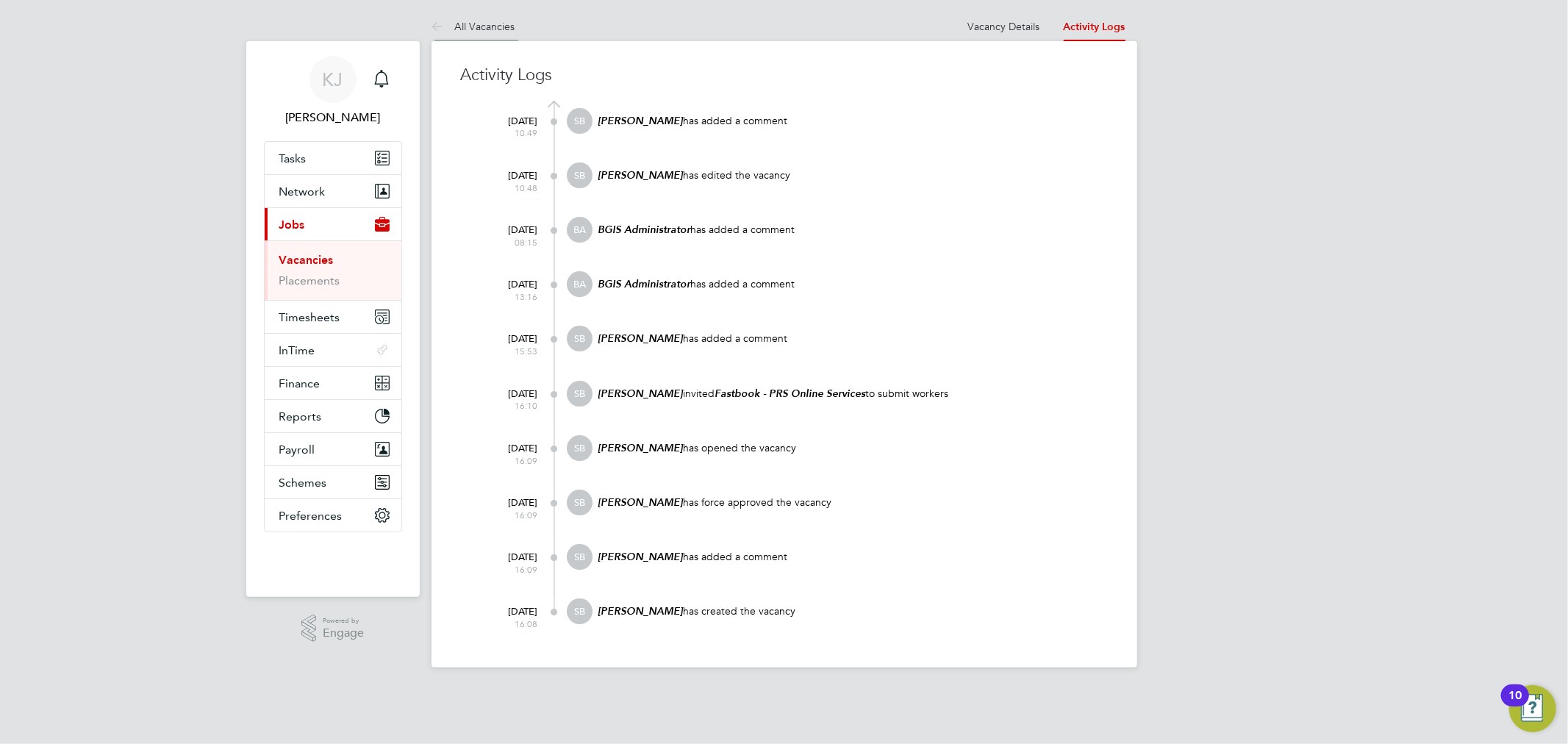
click at [513, 34] on li "All Vacancies" at bounding box center [473, 26] width 84 height 29
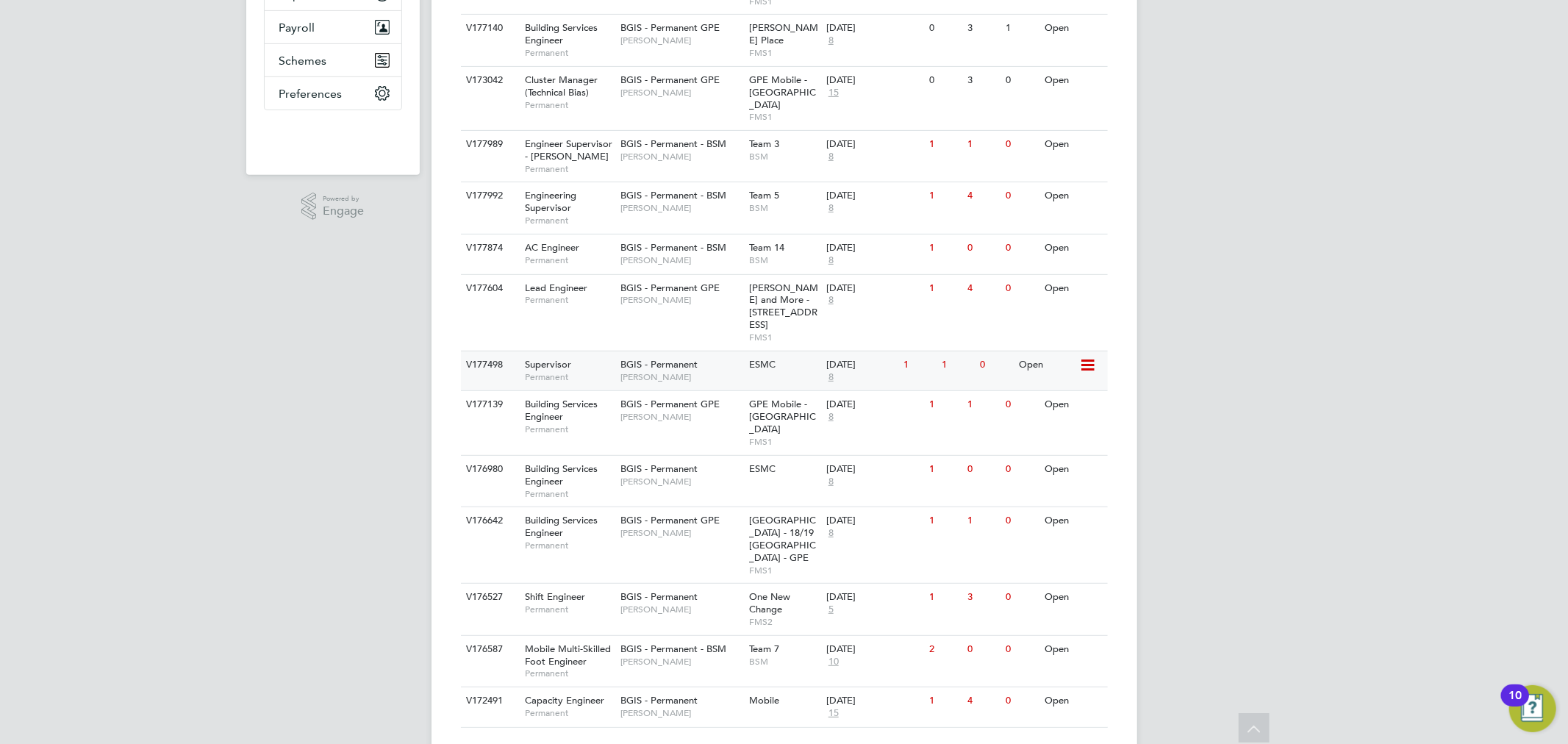
scroll to position [340, 0]
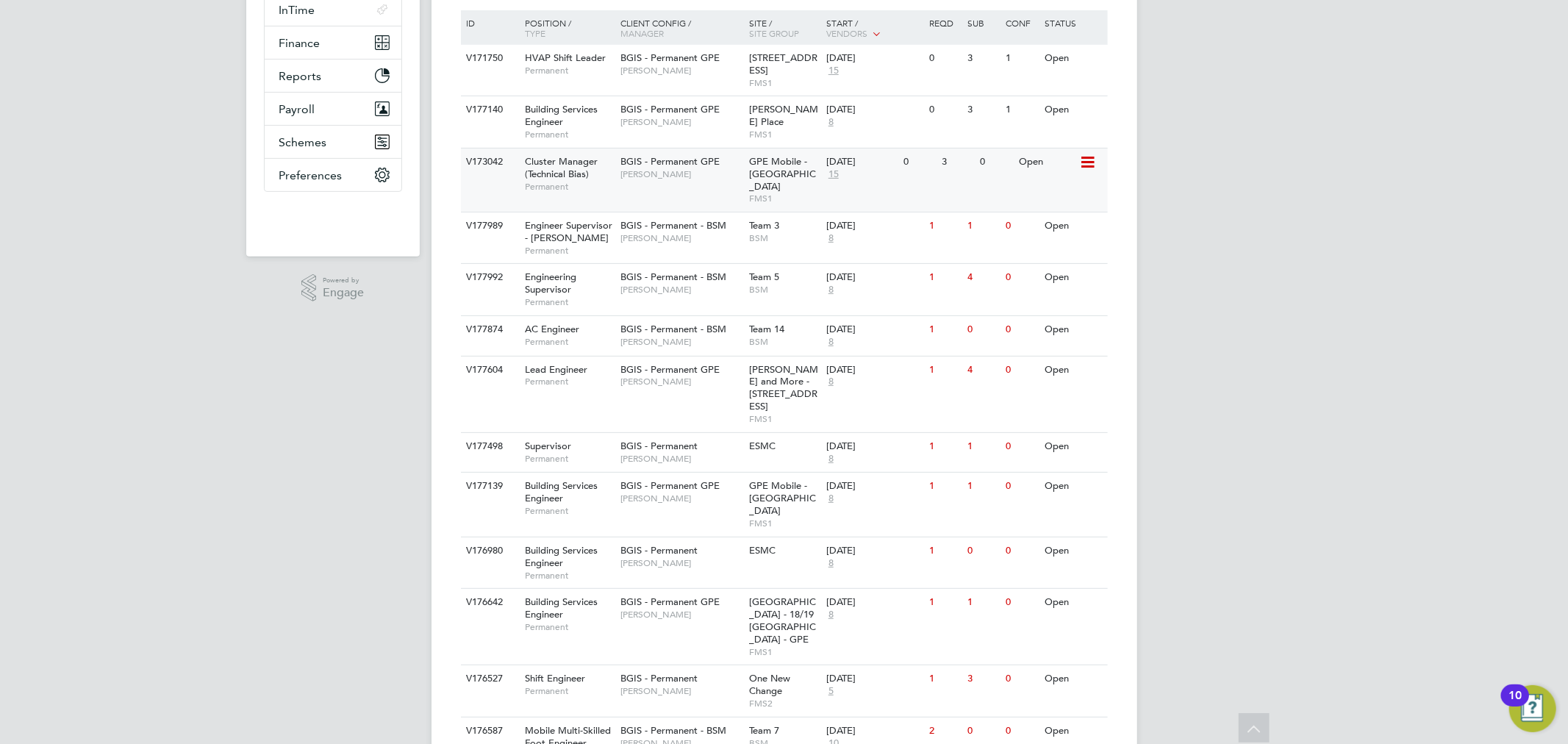
click at [605, 159] on div "Cluster Manager (Technical Bias) Permanent" at bounding box center [565, 173] width 103 height 51
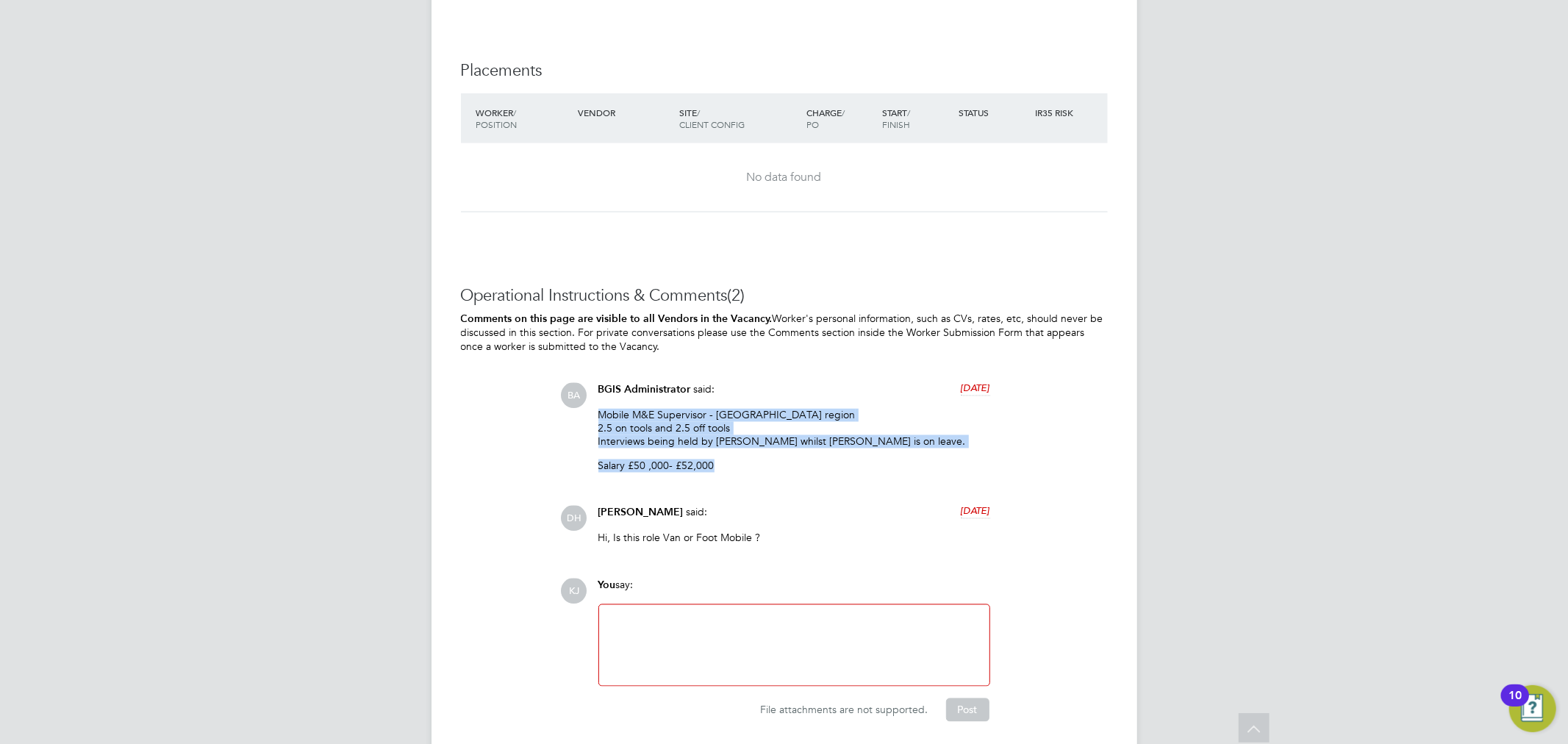
drag, startPoint x: 600, startPoint y: 413, endPoint x: 731, endPoint y: 460, distance: 139.2
click at [731, 460] on div "Mobile M&E Supervisor - South London region 2.5 on tools and 2.5 off tools Inte…" at bounding box center [794, 446] width 392 height 76
copy div "Mobile M&E Supervisor - South London region 2.5 on tools and 2.5 off tools Inte…"
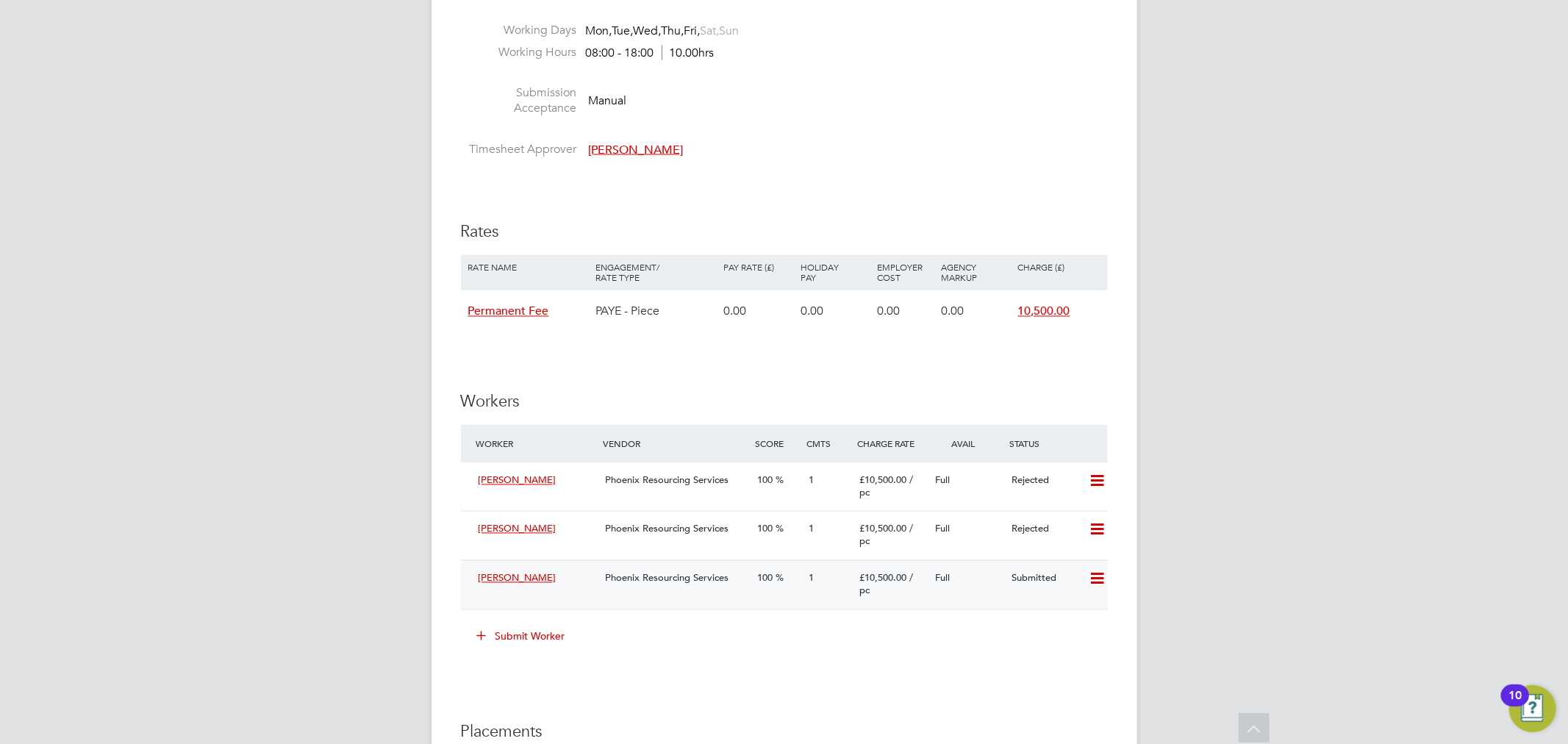
scroll to position [2236, 0]
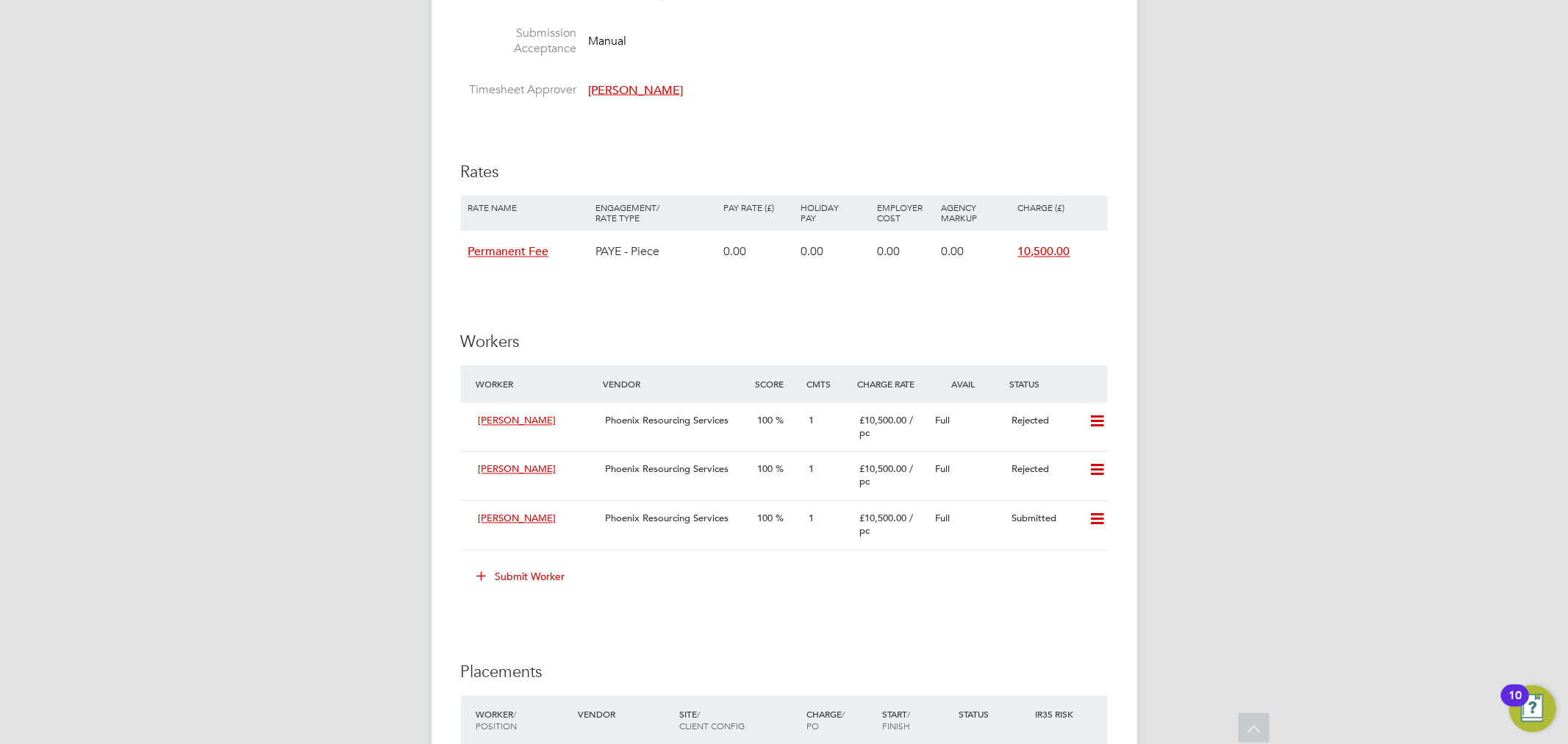
click at [513, 574] on button "Submit Worker" at bounding box center [522, 577] width 110 height 23
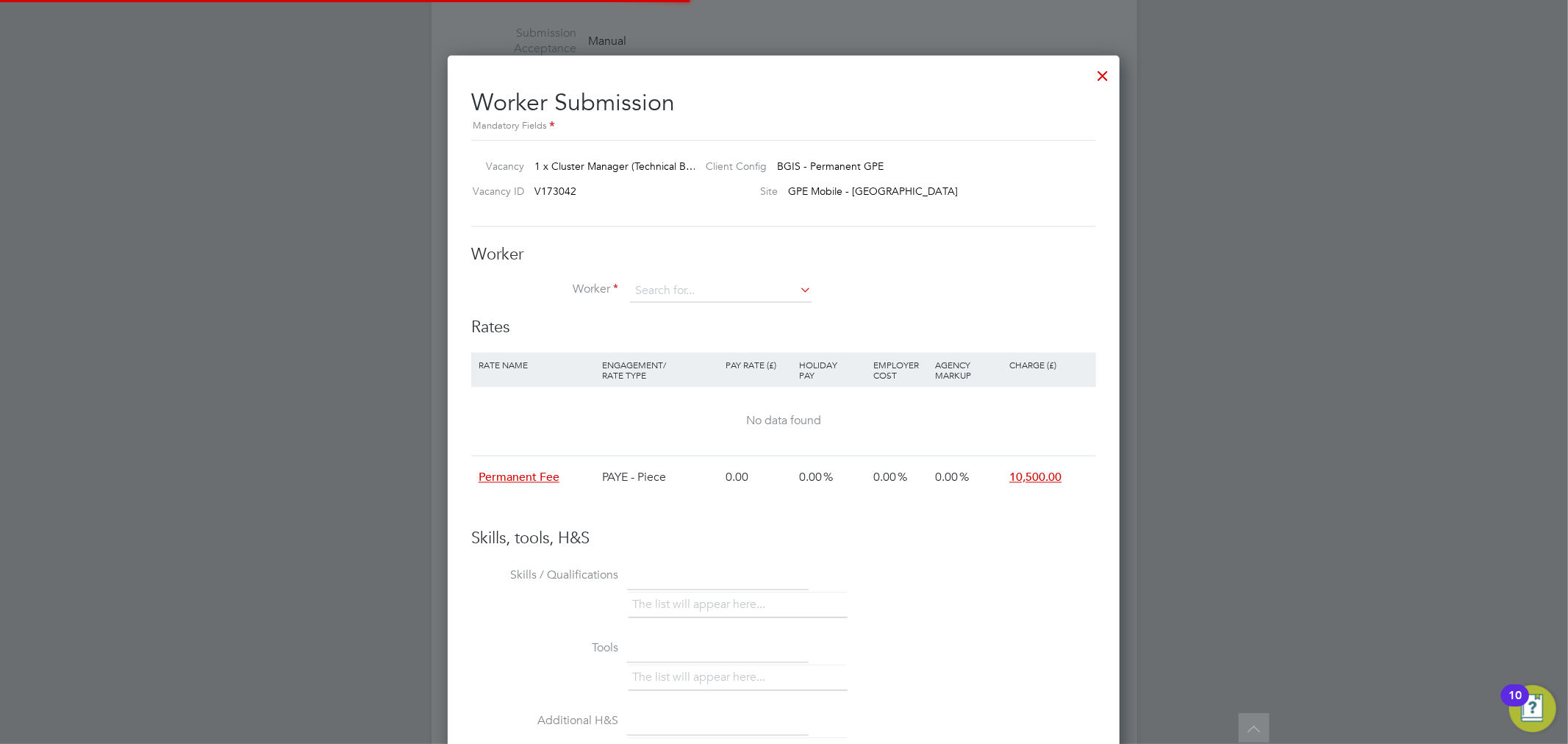
scroll to position [42, 123]
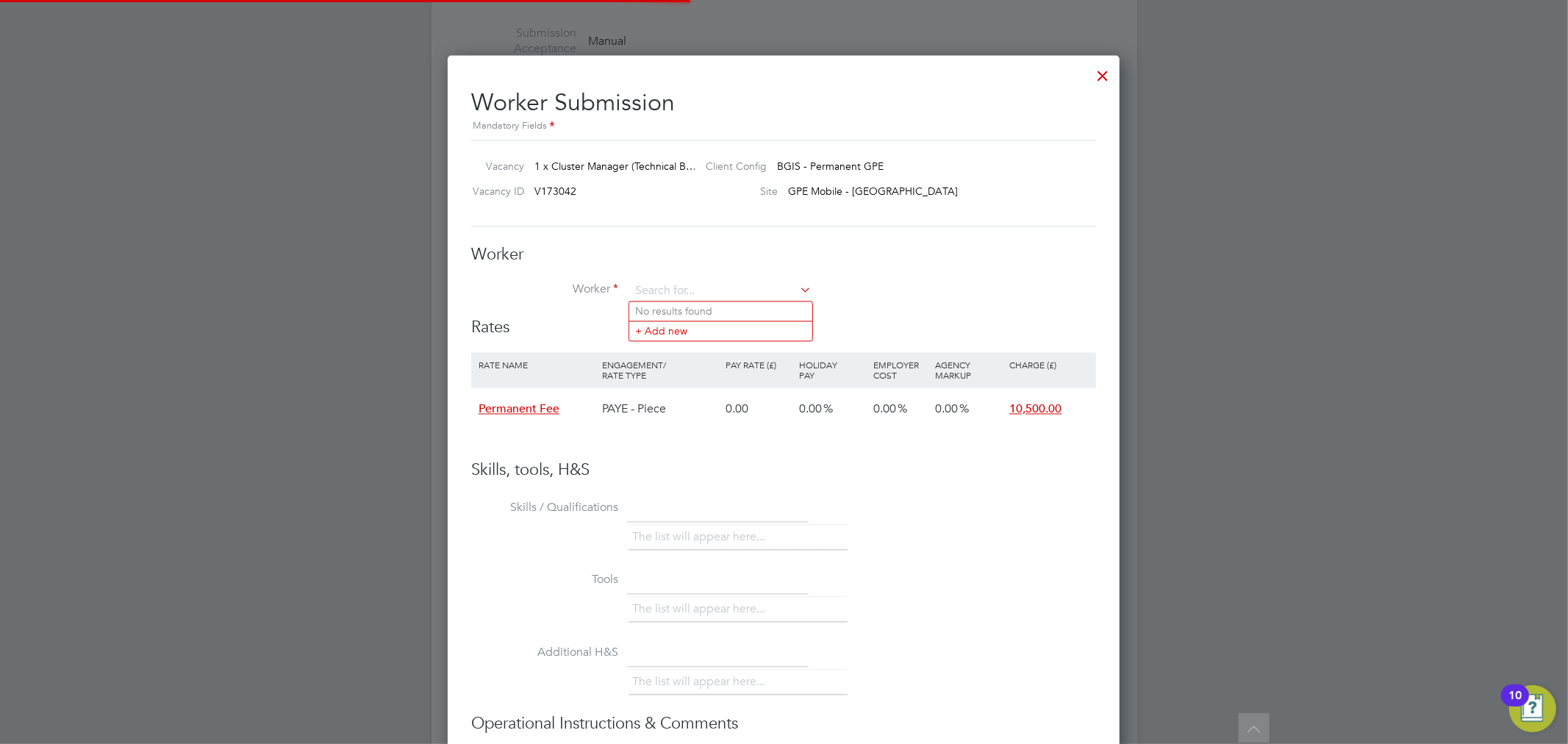
paste input "W-1564812"
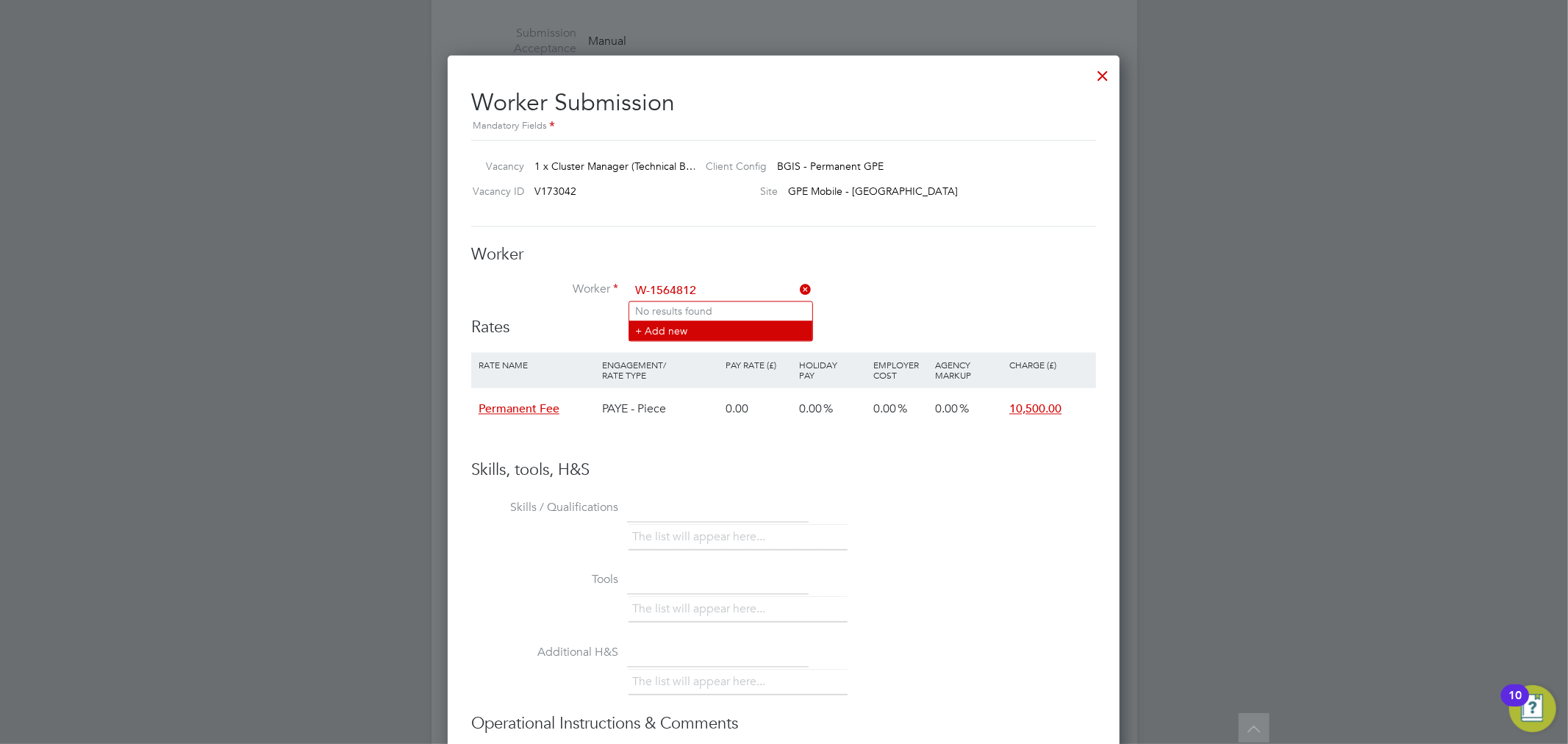
type input "W-1564812"
click at [699, 333] on li "+ Add new" at bounding box center [721, 331] width 183 height 20
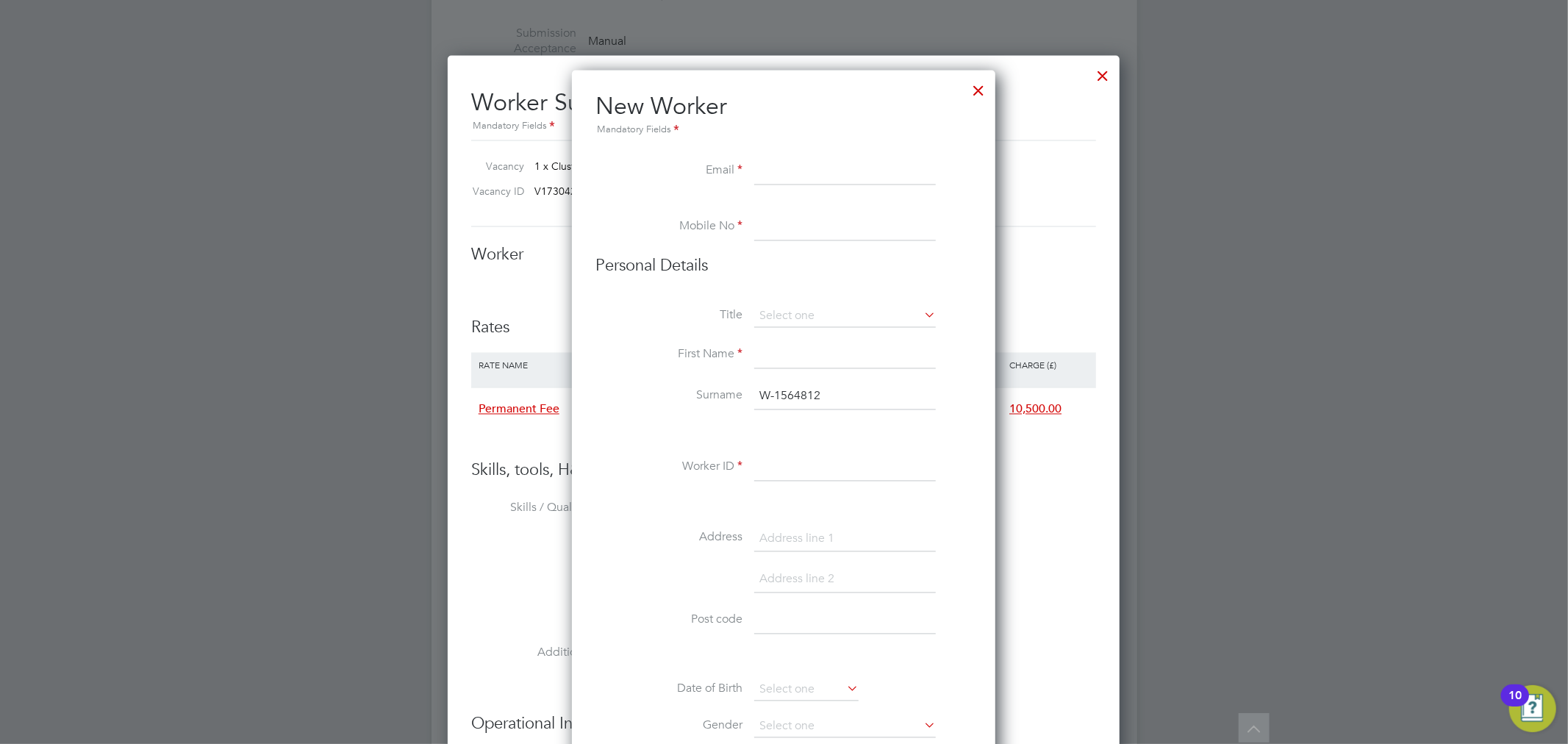
scroll to position [1317, 424]
paste input "stevemag85@gmail.com"
type input "stevemag85@gmail.com"
click at [826, 210] on li at bounding box center [784, 207] width 376 height 15
click at [0, 0] on button "Create Connection" at bounding box center [0, 0] width 0 height 0
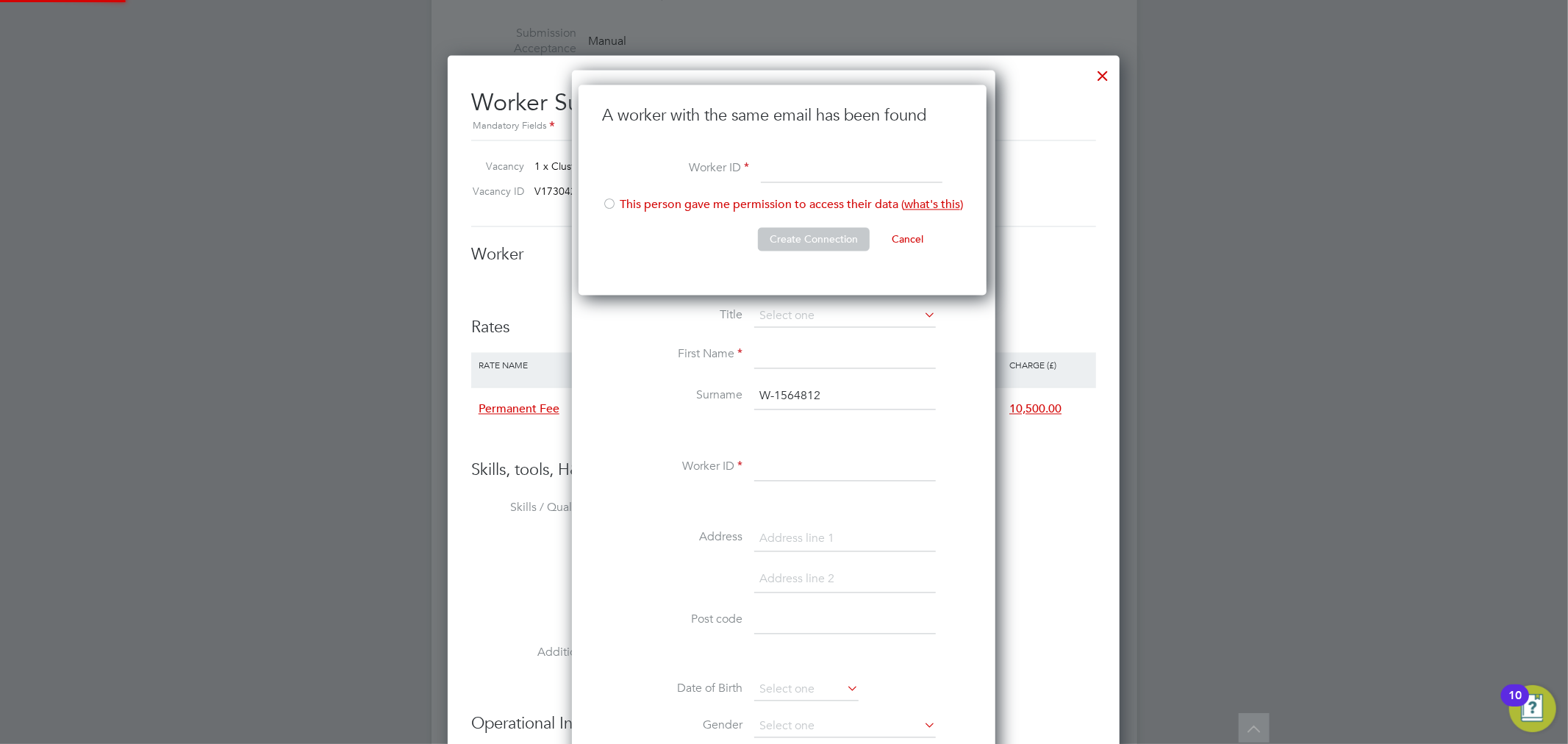
scroll to position [211, 411]
paste input "W-1564812"
type input "W-1564812"
click at [615, 204] on div at bounding box center [610, 206] width 15 height 15
click at [833, 236] on button "Create Connection" at bounding box center [814, 240] width 112 height 23
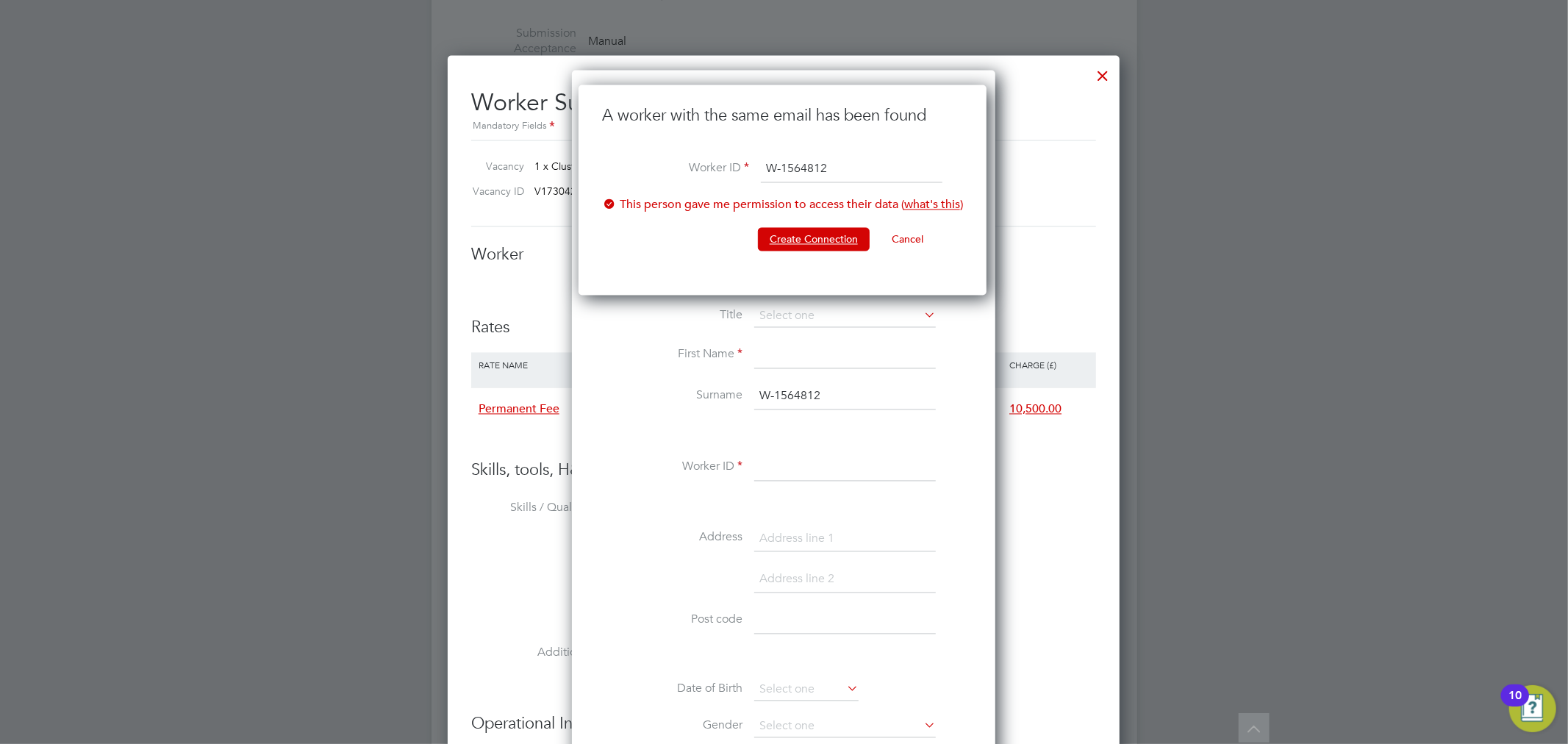
scroll to position [0, 0]
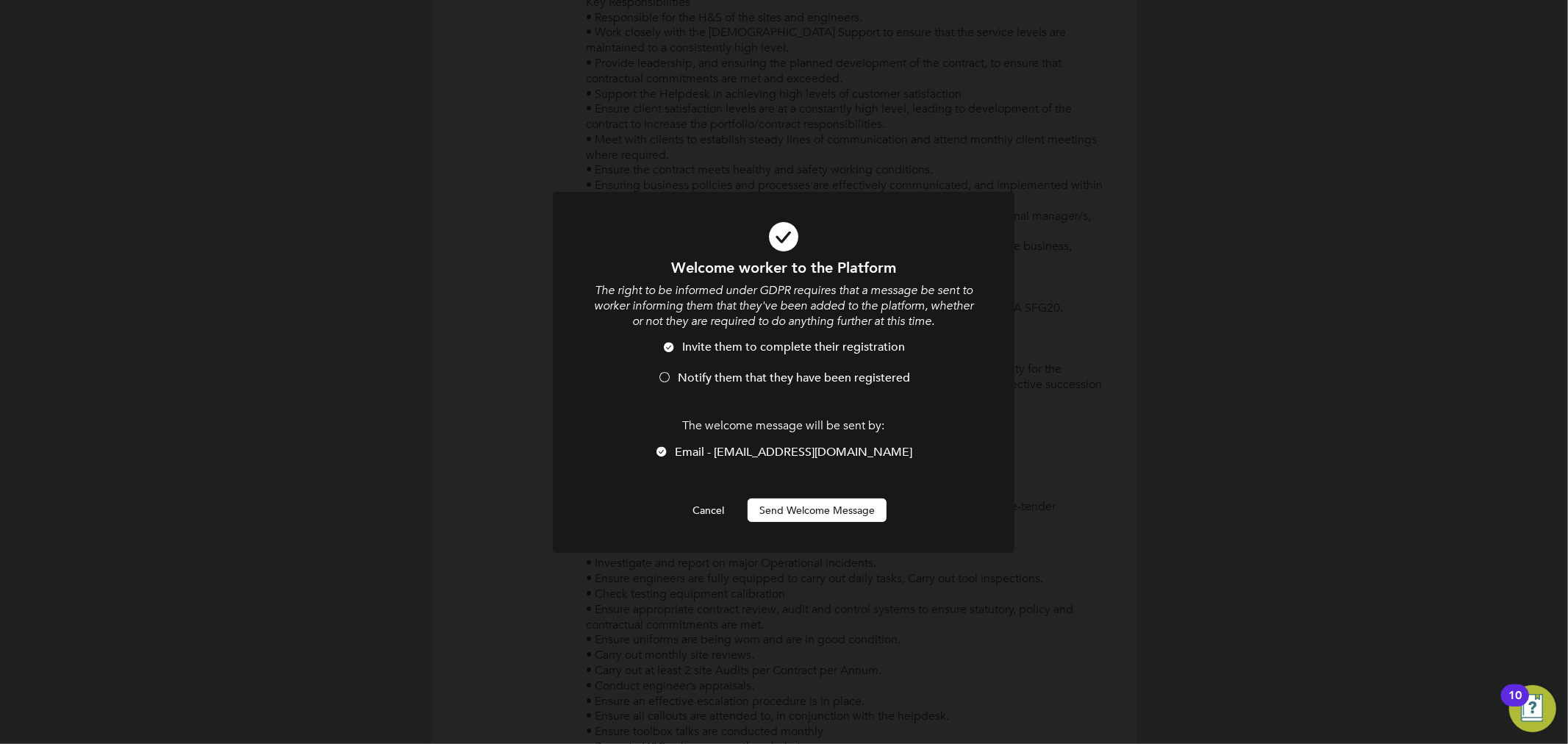
click at [784, 500] on button "Send Welcome Message" at bounding box center [817, 510] width 139 height 23
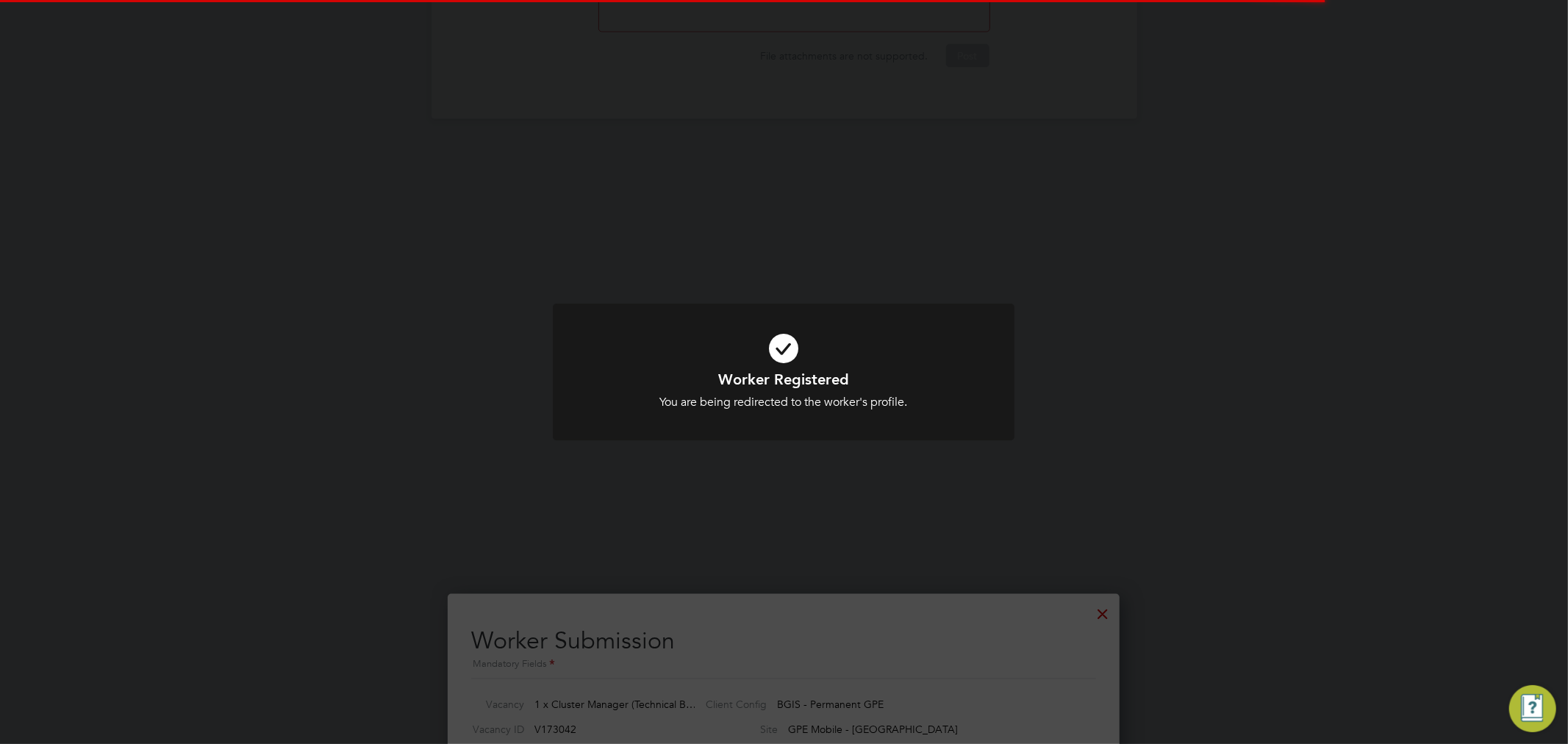
scroll to position [2236, 0]
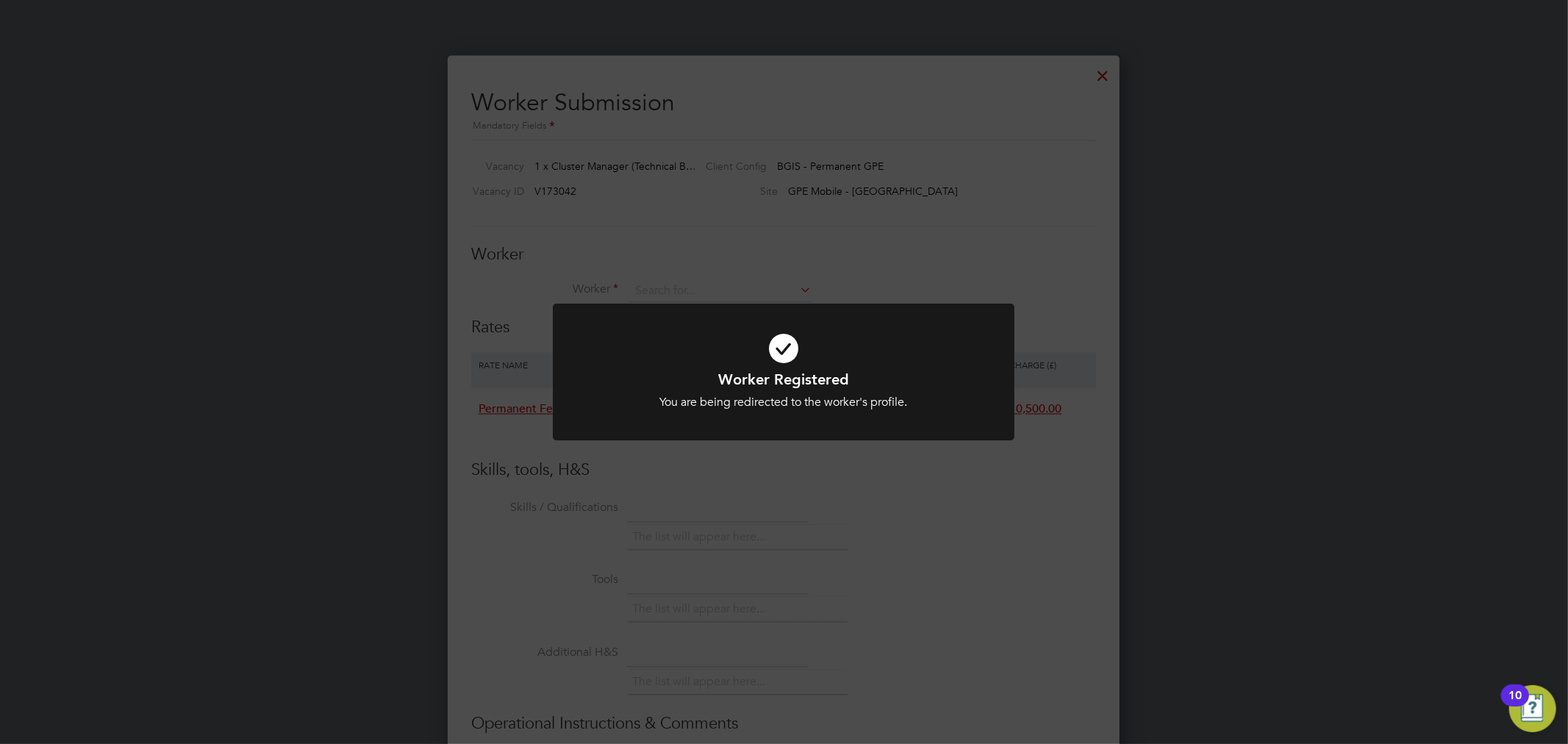
click at [942, 439] on div at bounding box center [784, 372] width 462 height 137
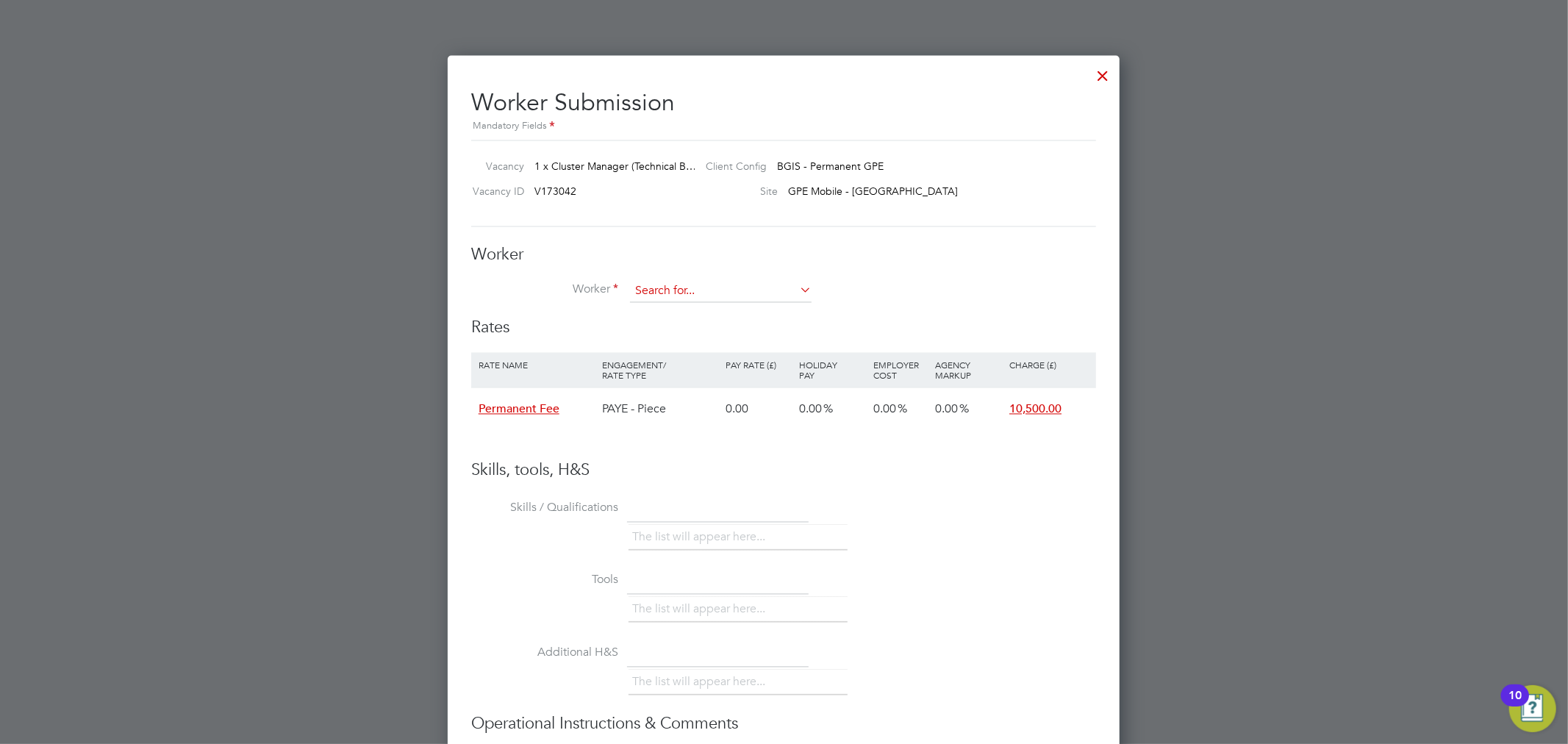
click at [723, 287] on input at bounding box center [721, 291] width 182 height 22
click at [764, 305] on li "Stephen Magu ire (W-1564812)" at bounding box center [730, 312] width 202 height 20
type input "Stephen Maguire (W-1564812)"
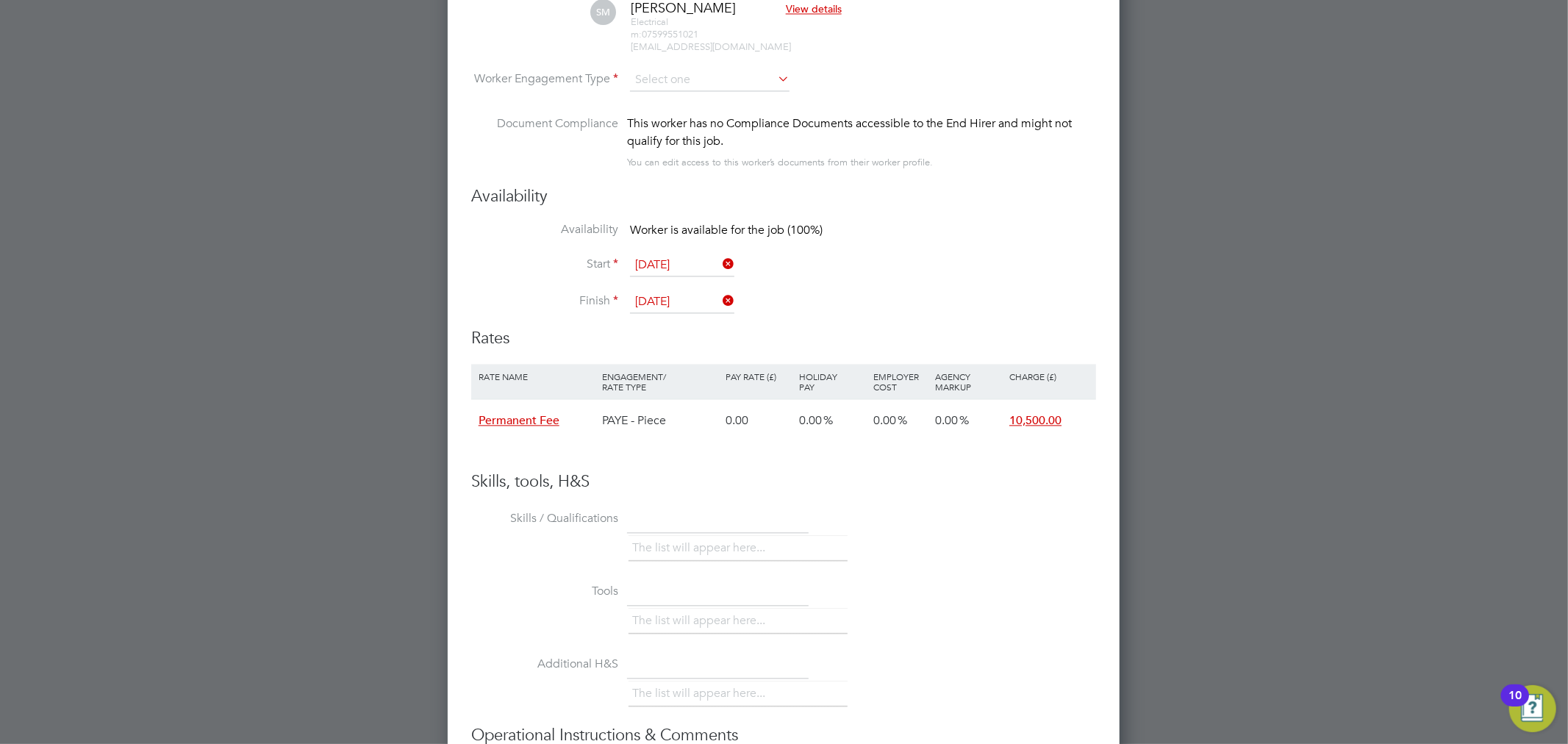
scroll to position [2261, 0]
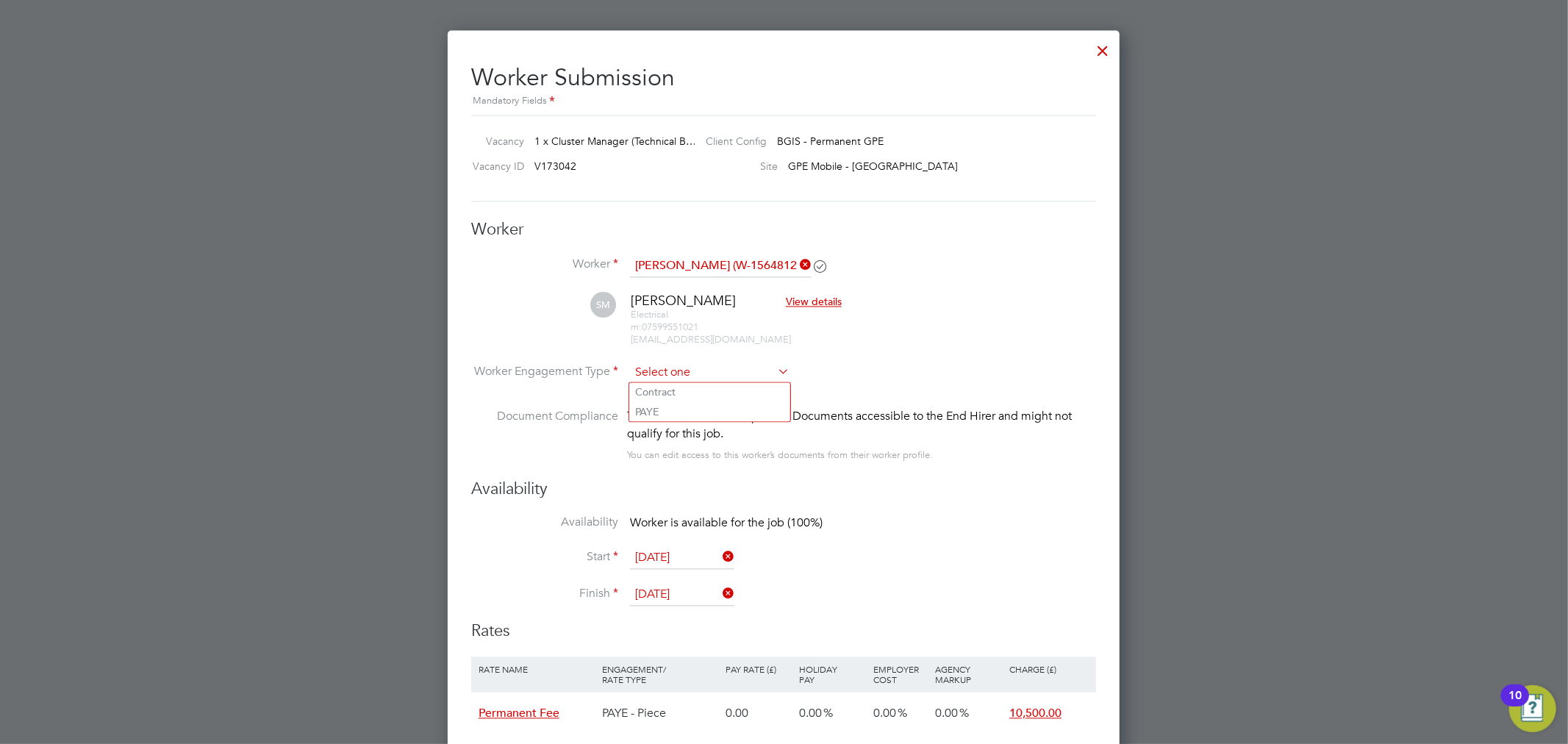
click at [692, 374] on input at bounding box center [710, 373] width 160 height 22
click at [674, 414] on li "PAYE" at bounding box center [709, 412] width 161 height 19
type input "PAYE"
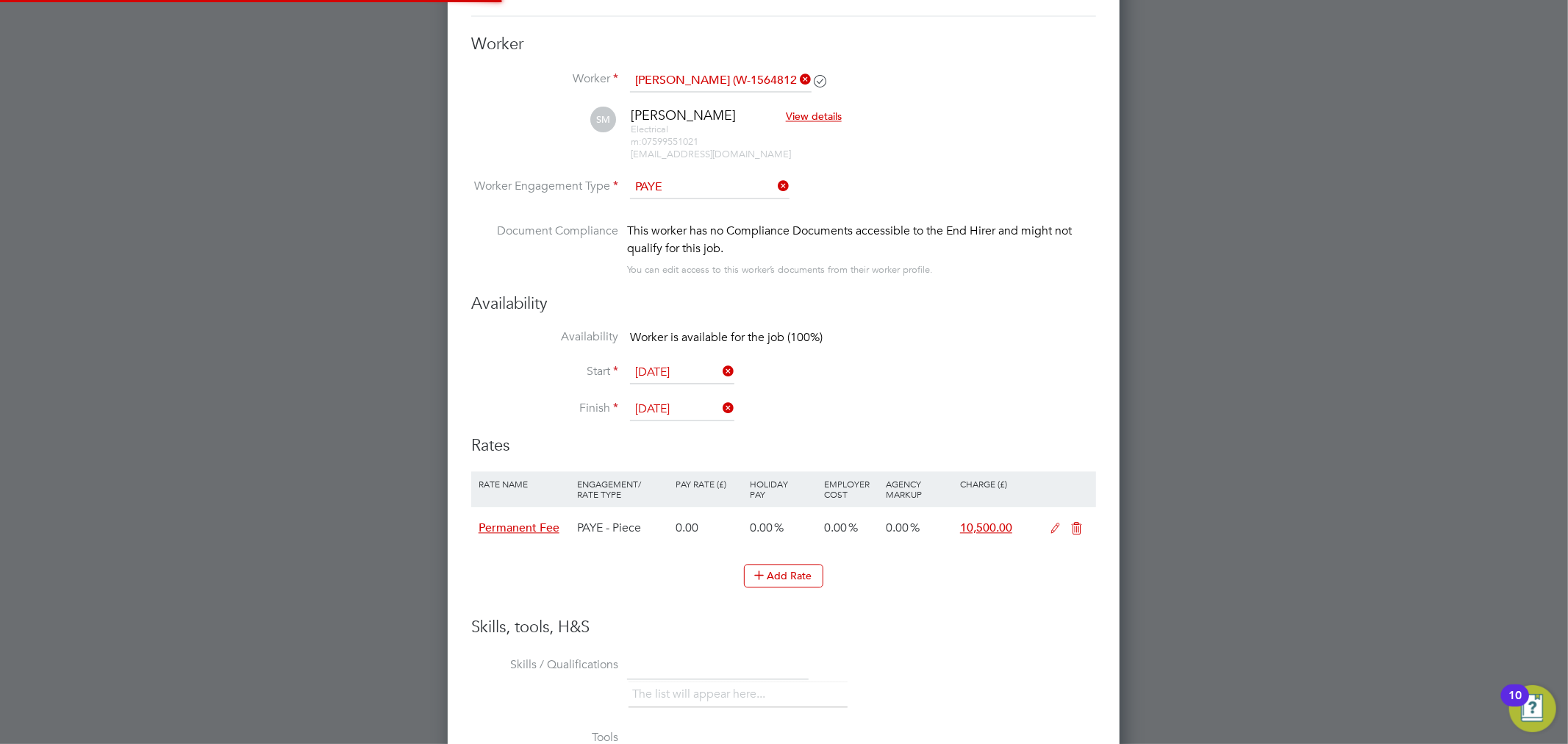
scroll to position [2790, 0]
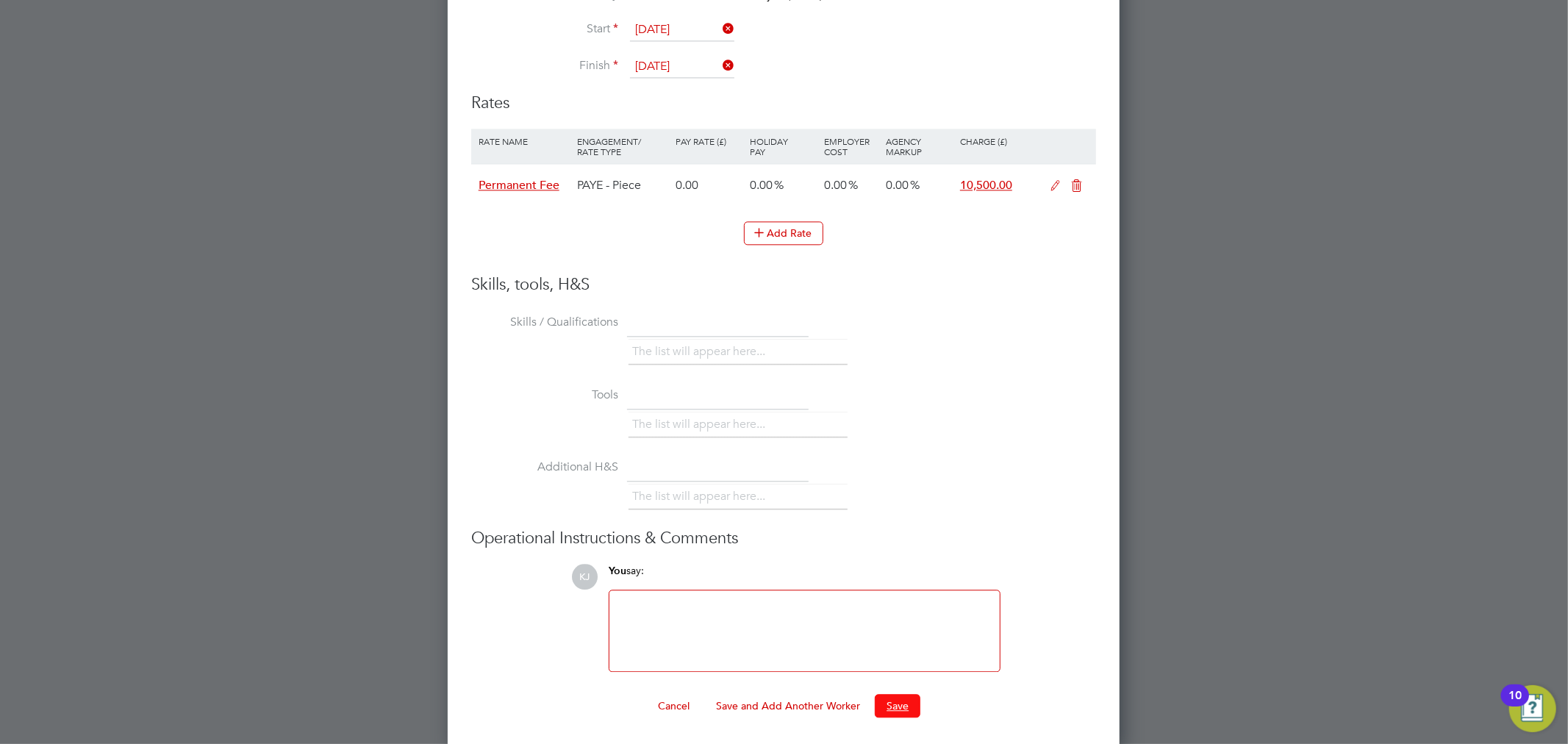
click at [883, 707] on button "Save" at bounding box center [898, 706] width 46 height 23
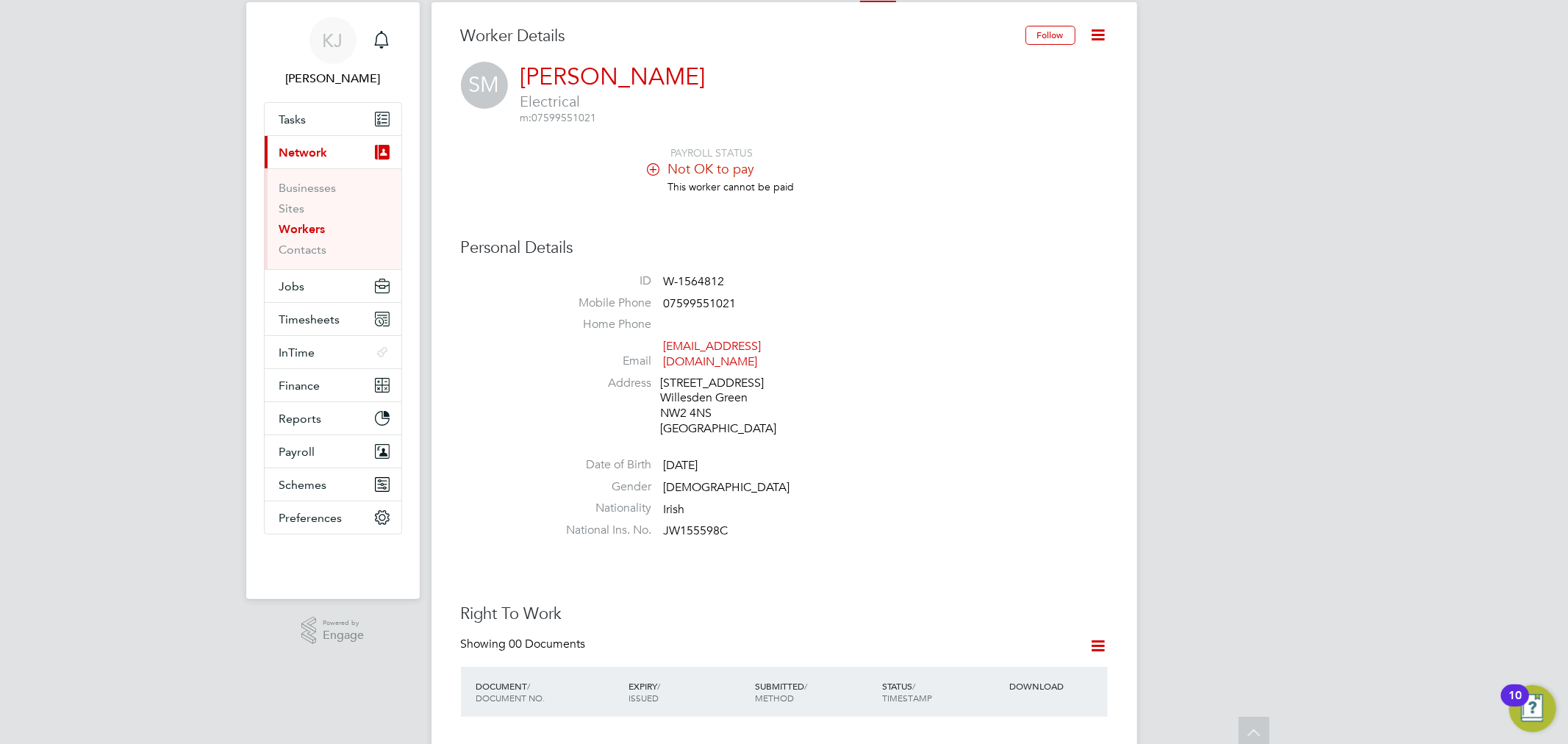
scroll to position [0, 0]
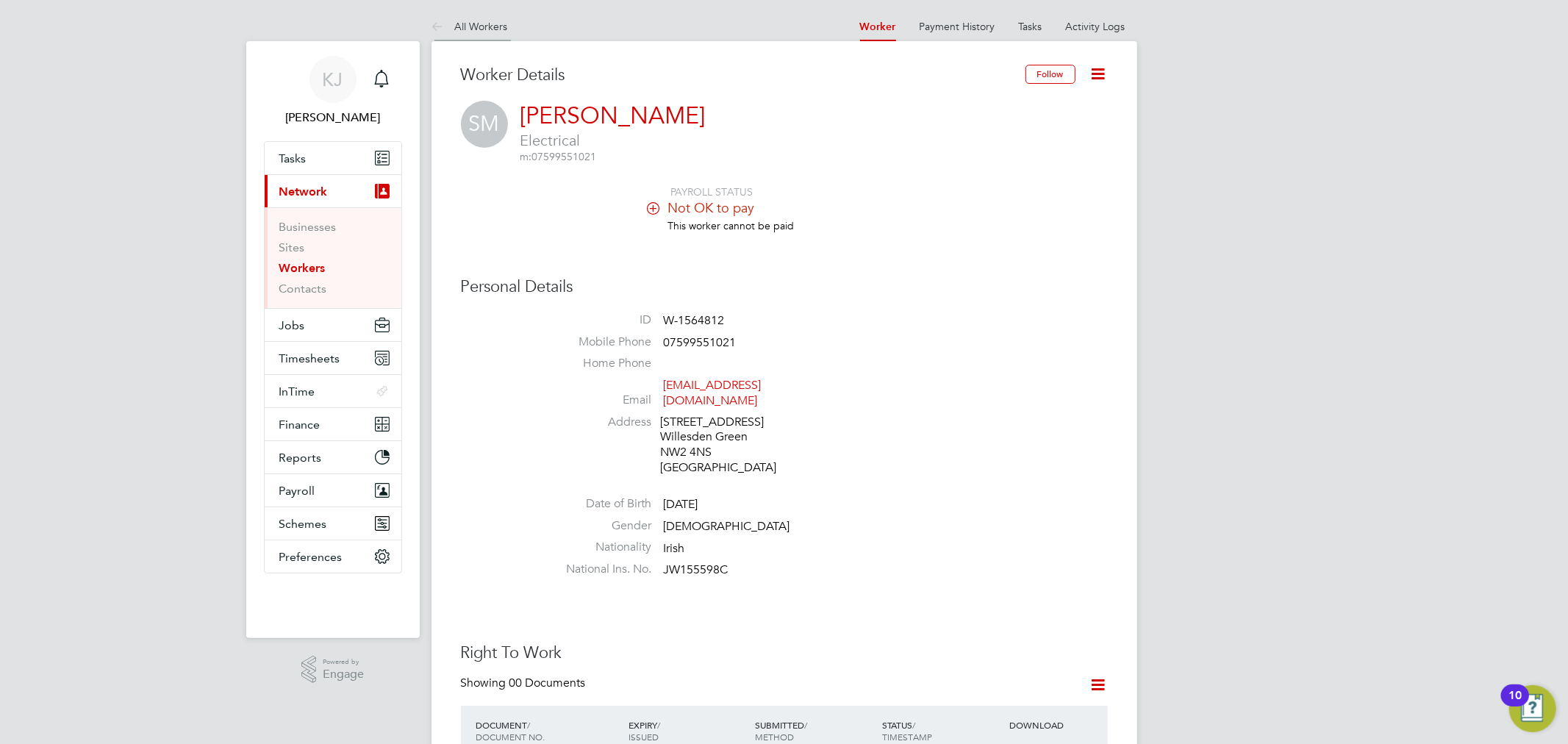
click at [498, 32] on li "All Workers" at bounding box center [470, 26] width 77 height 29
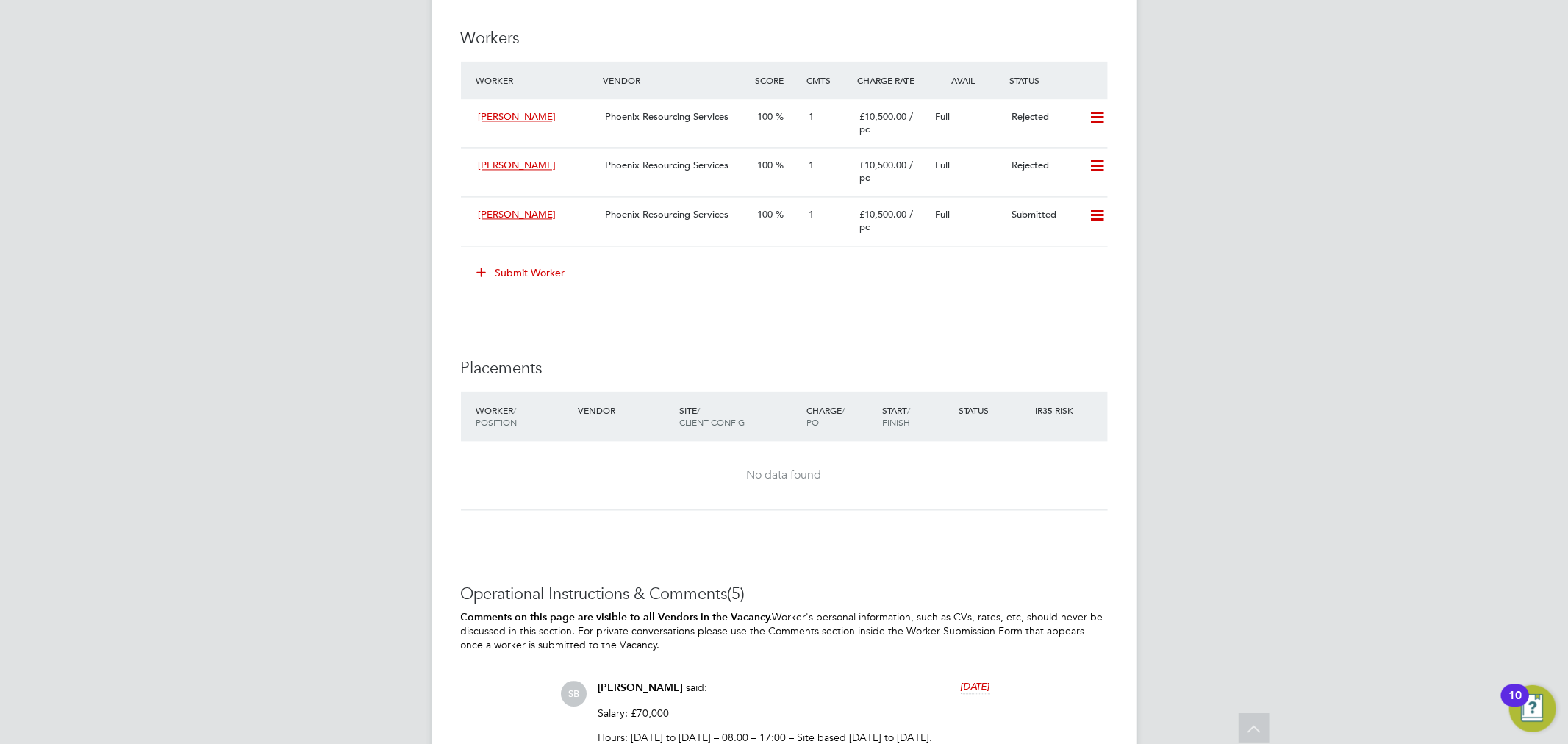
click at [542, 269] on button "Submit Worker" at bounding box center [522, 272] width 110 height 23
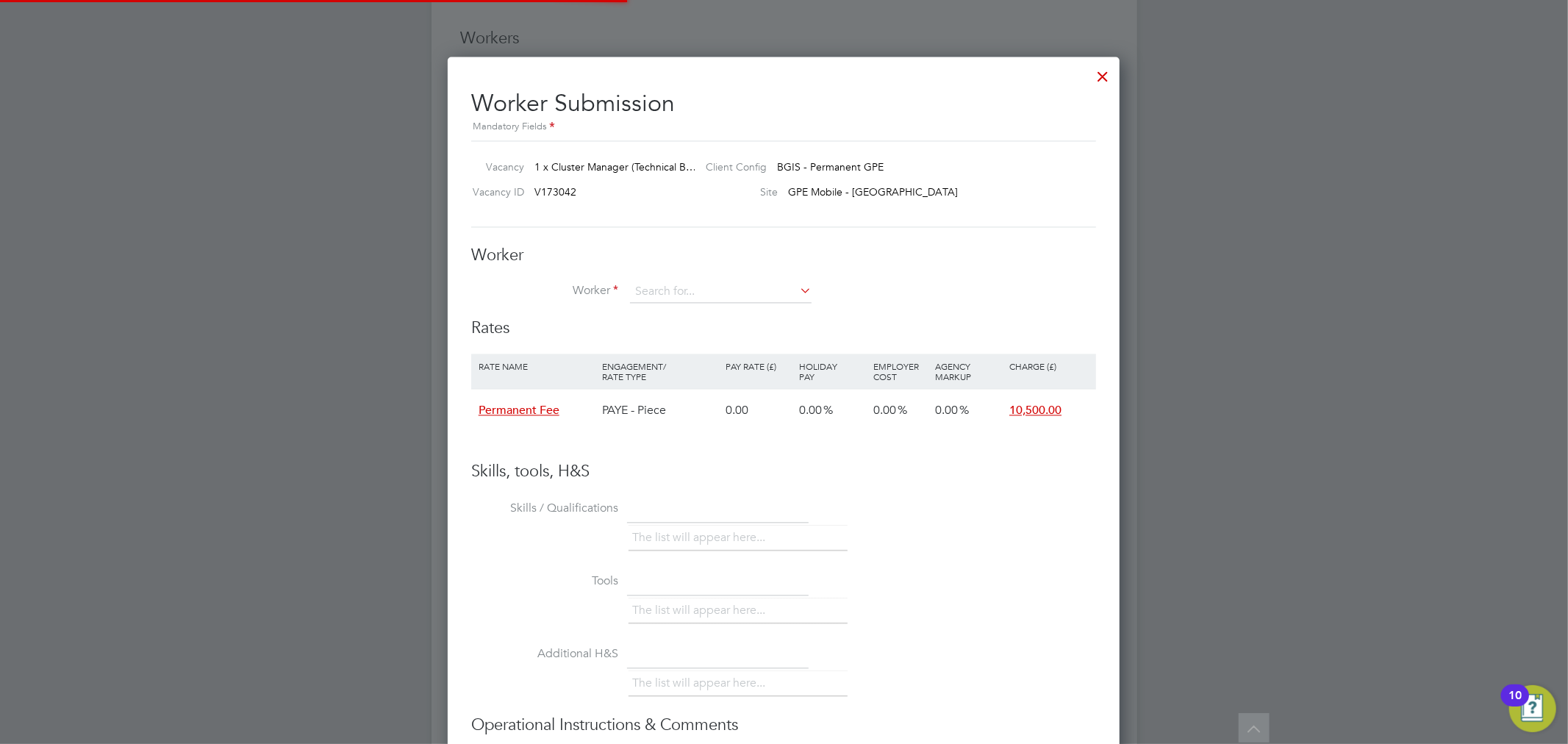
scroll to position [7, 7]
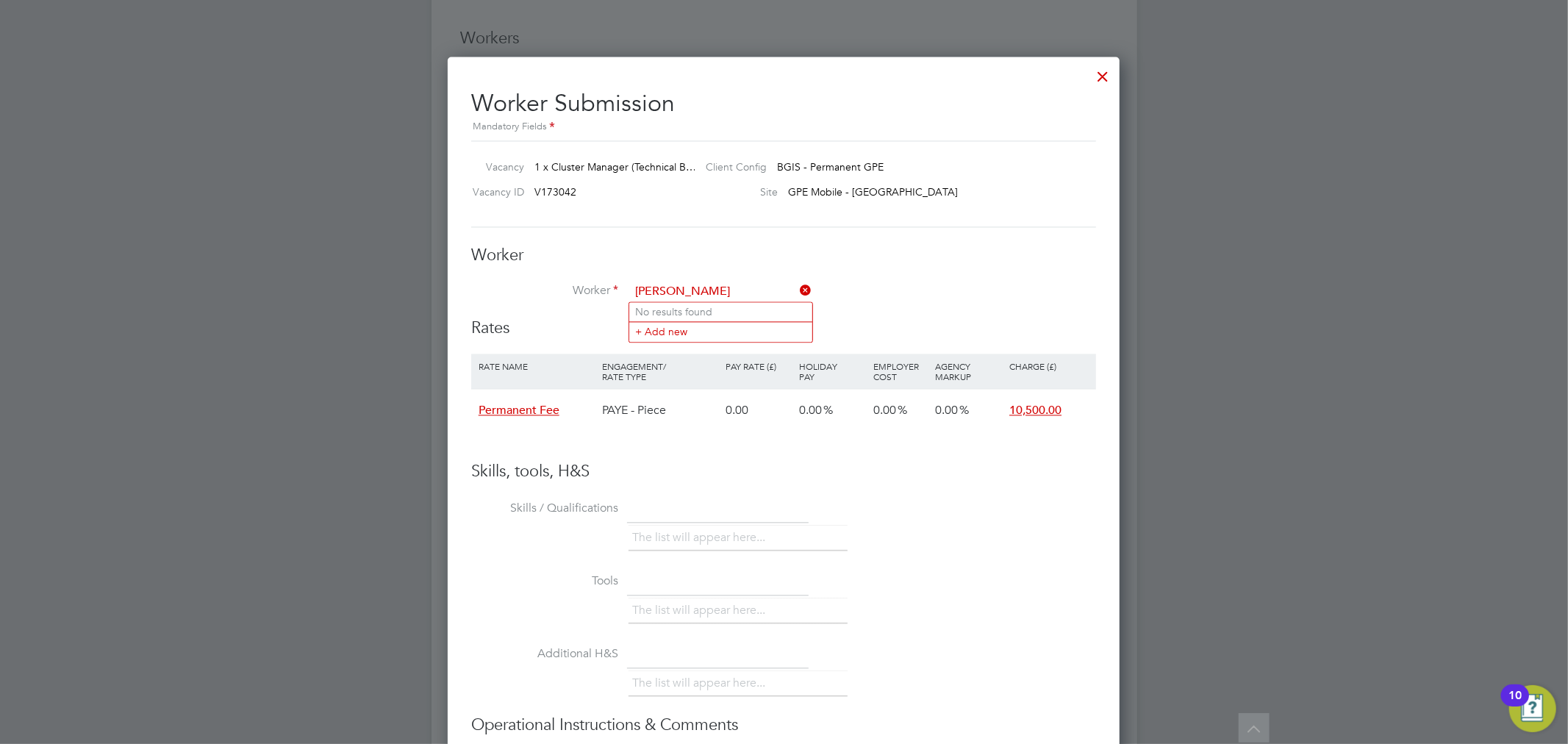
drag, startPoint x: 717, startPoint y: 292, endPoint x: 484, endPoint y: 290, distance: 233.0
click at [484, 290] on li "Worker stephen magu" at bounding box center [784, 299] width 625 height 37
type input "stephen magu"
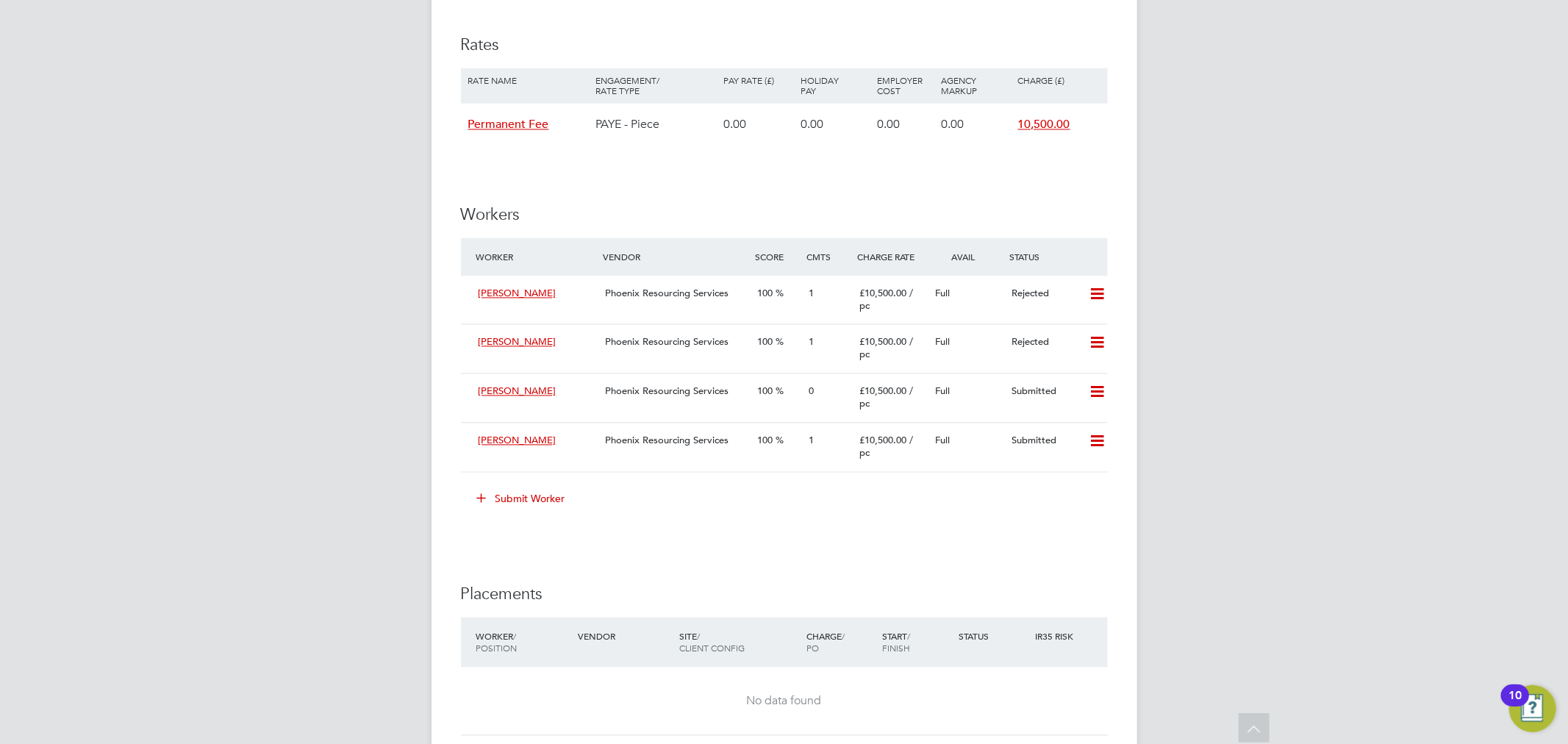
scroll to position [2449, 0]
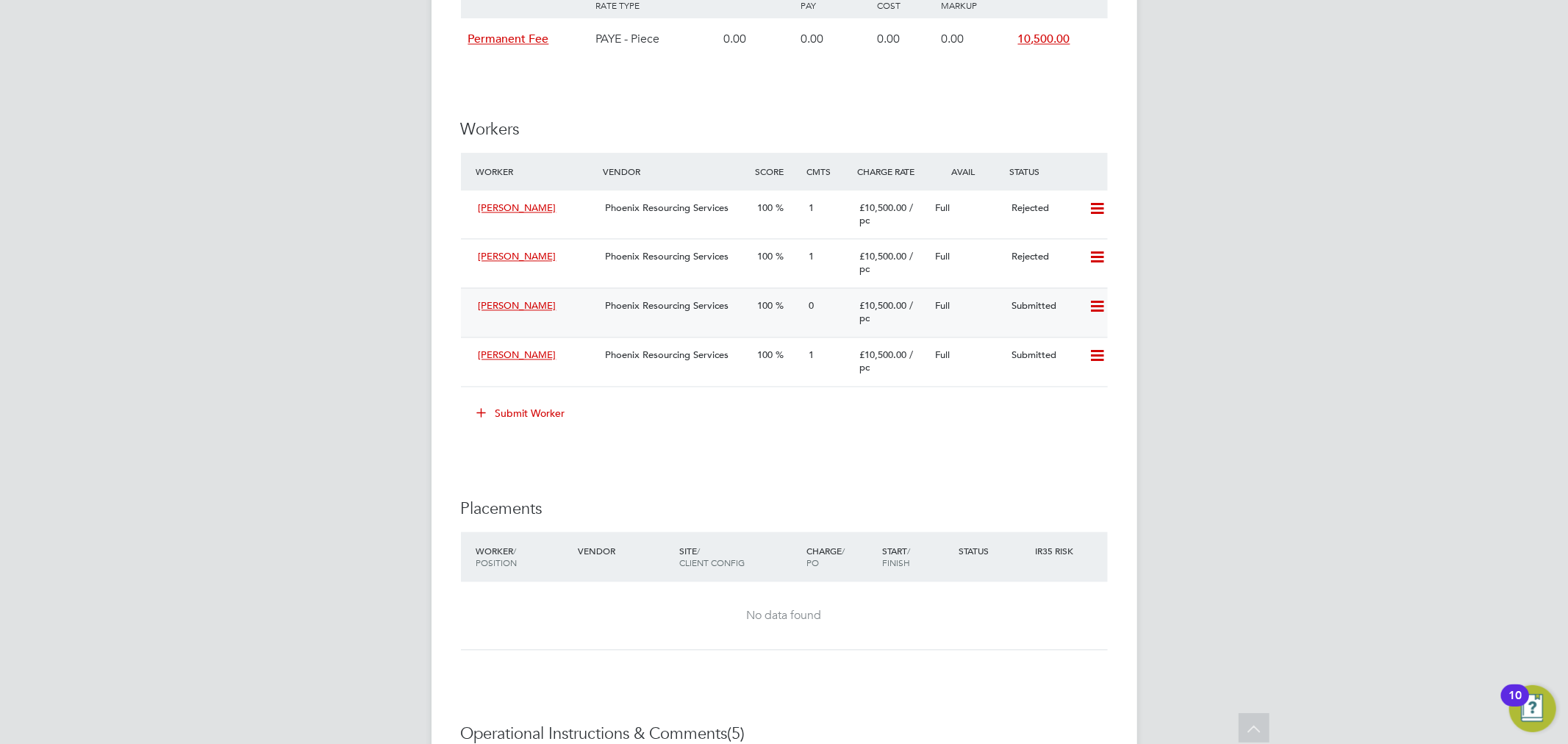
click at [697, 314] on div "Phoenix Resourcing Services" at bounding box center [675, 305] width 152 height 24
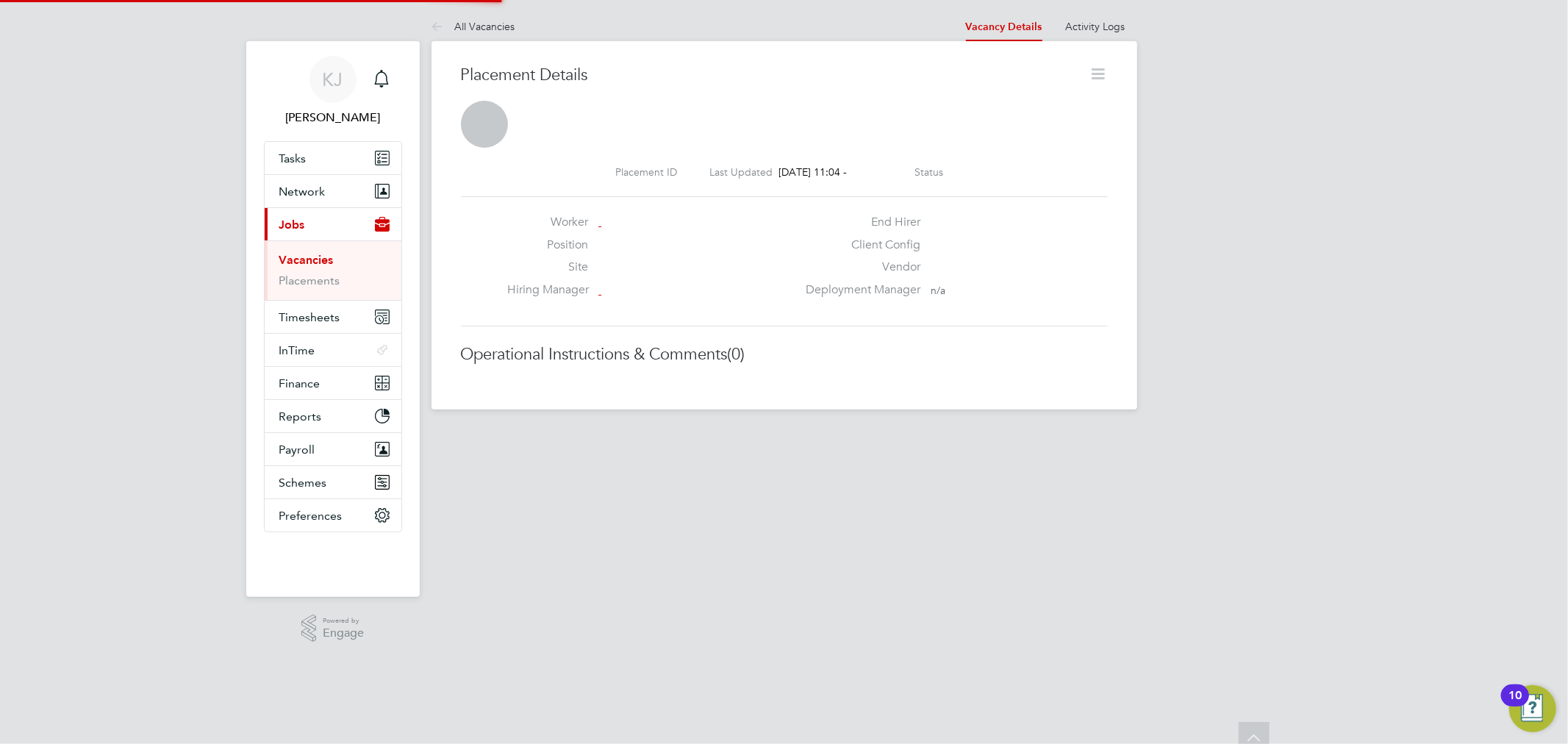
scroll to position [7, 8]
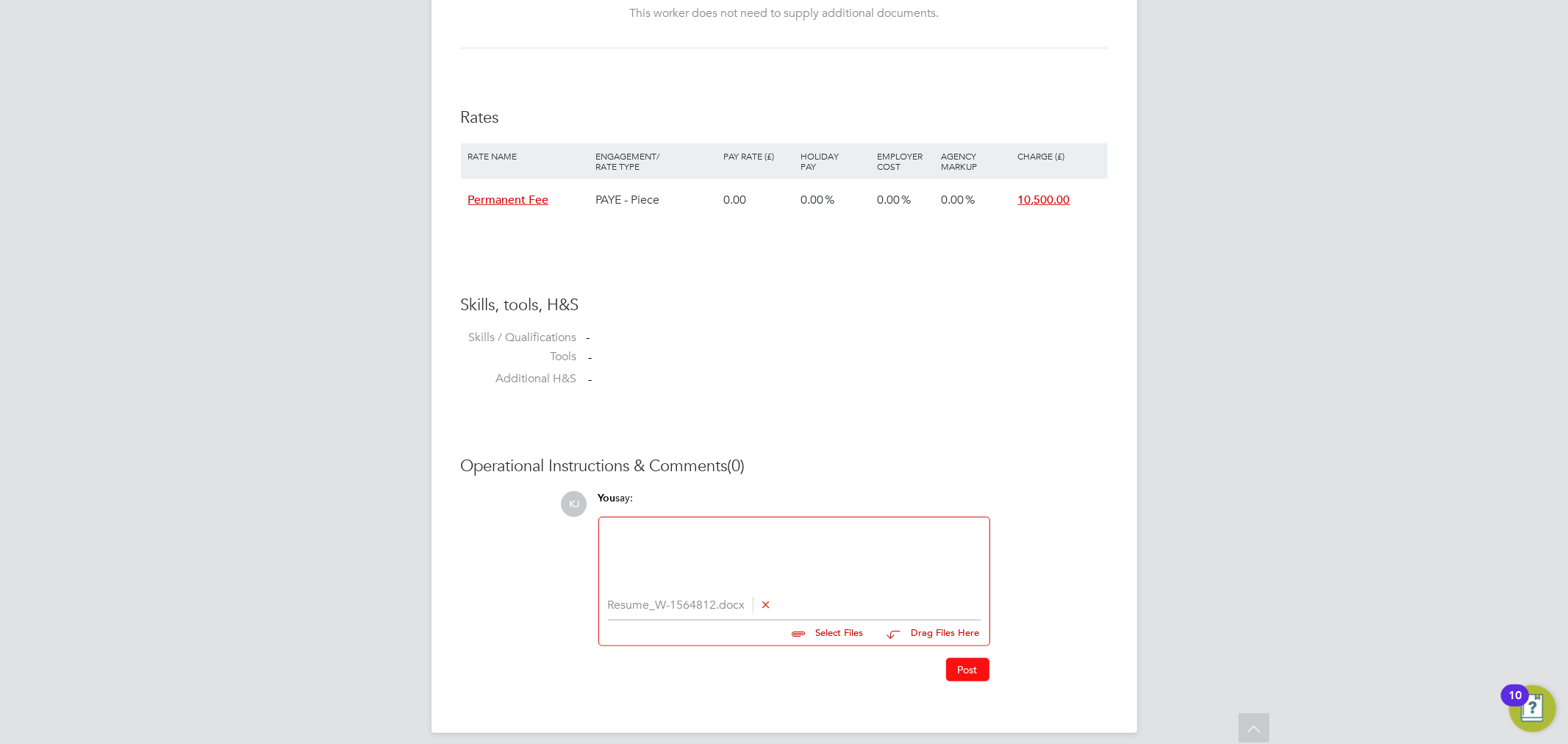
click at [967, 664] on button "Post" at bounding box center [968, 669] width 43 height 23
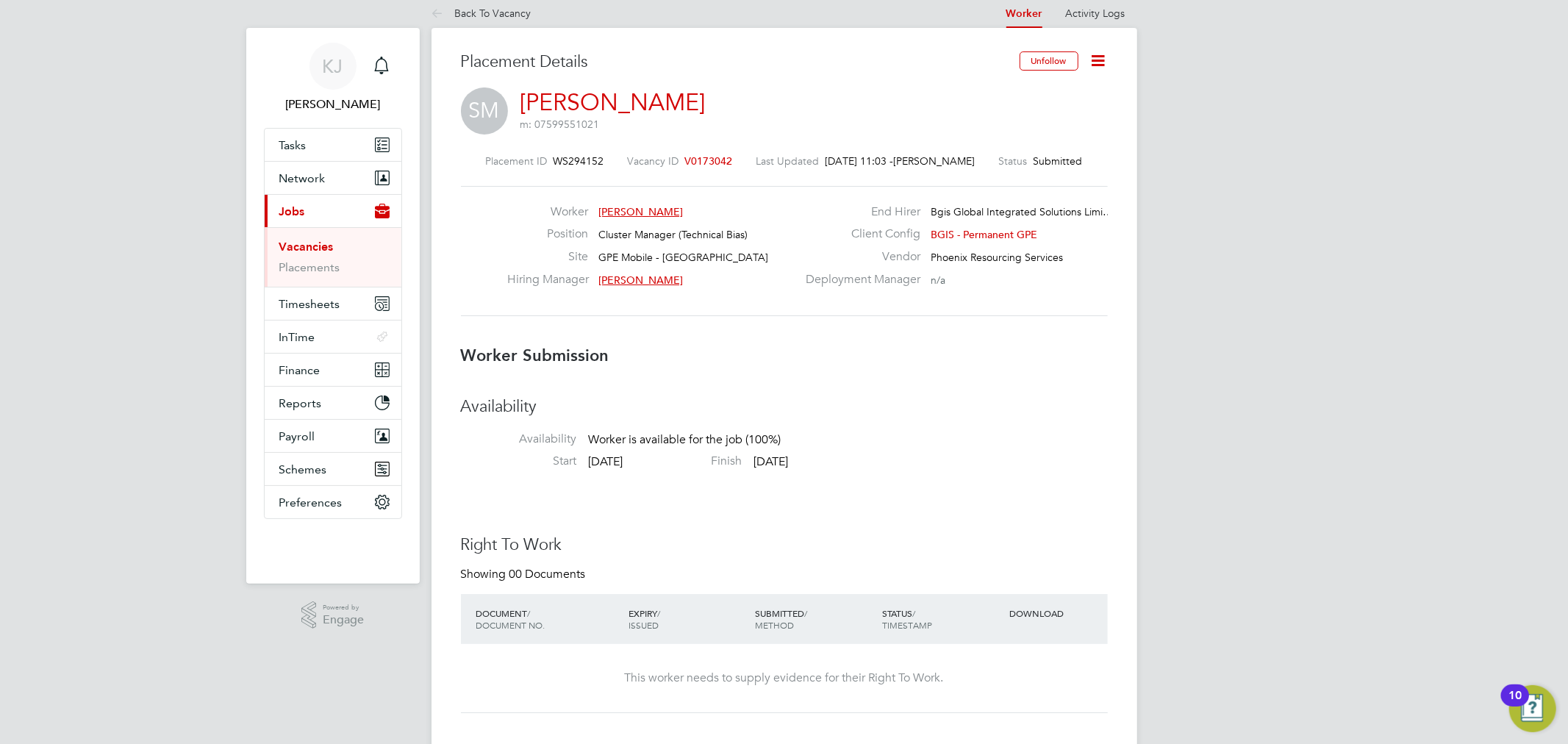
scroll to position [0, 0]
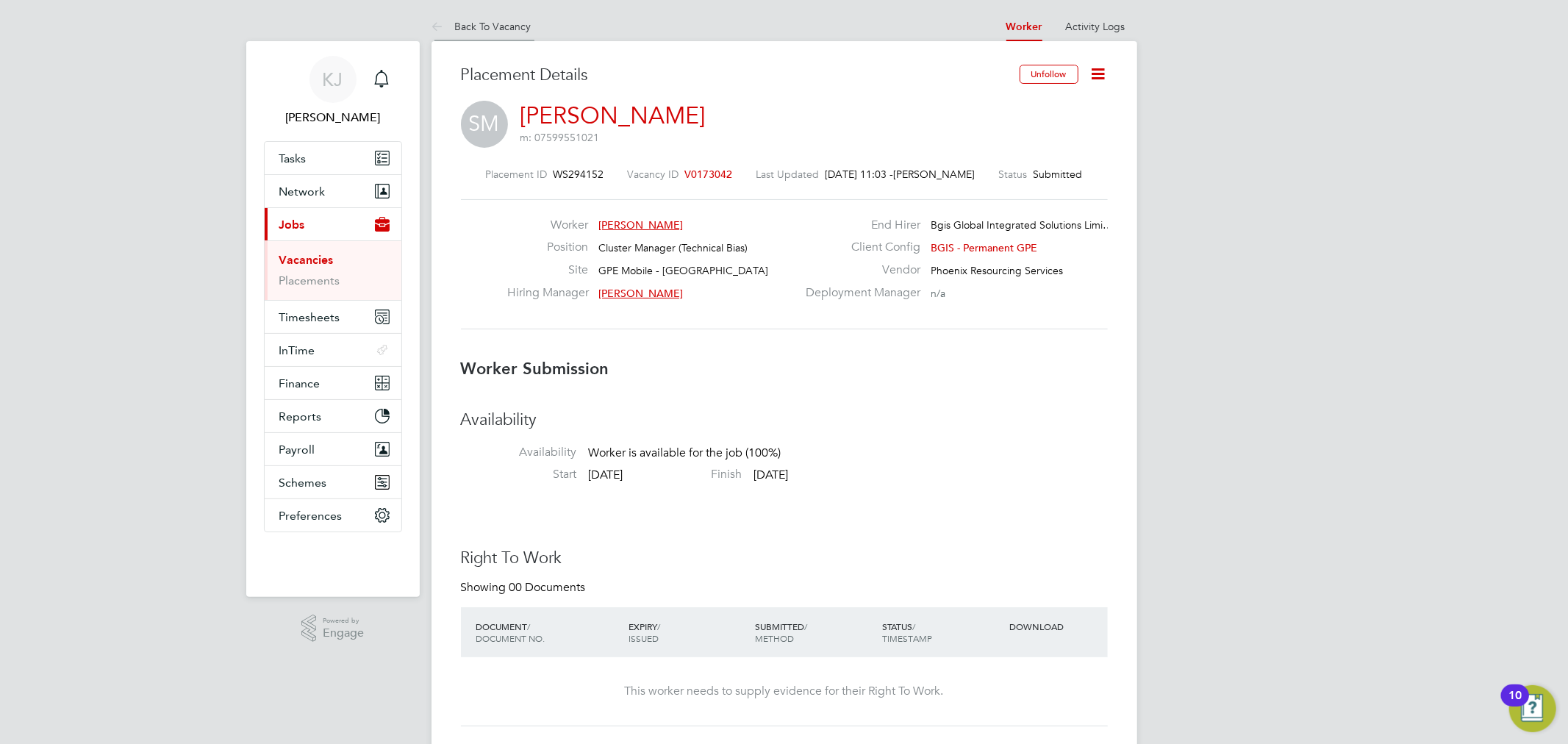
click at [437, 27] on icon at bounding box center [441, 27] width 18 height 18
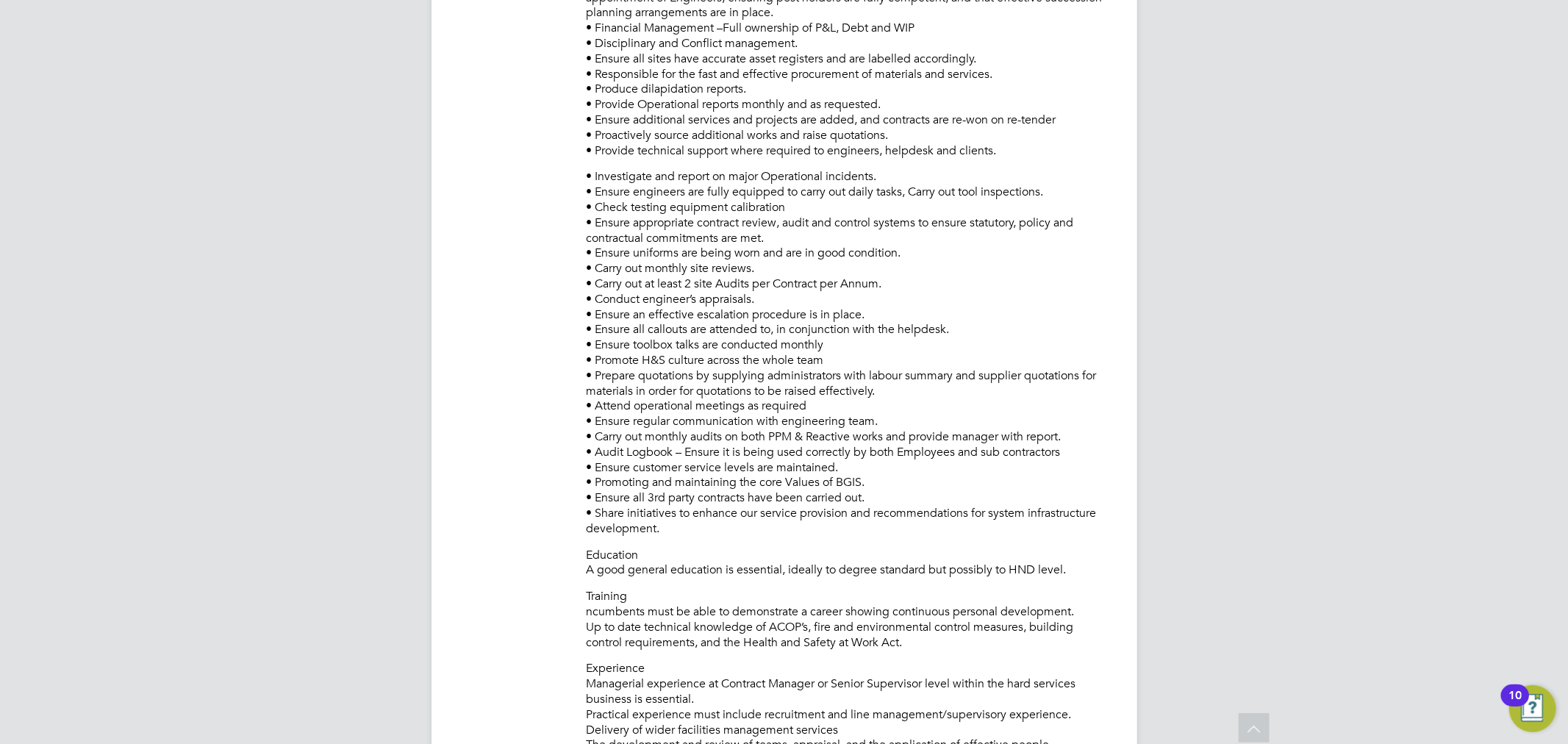
scroll to position [572, 0]
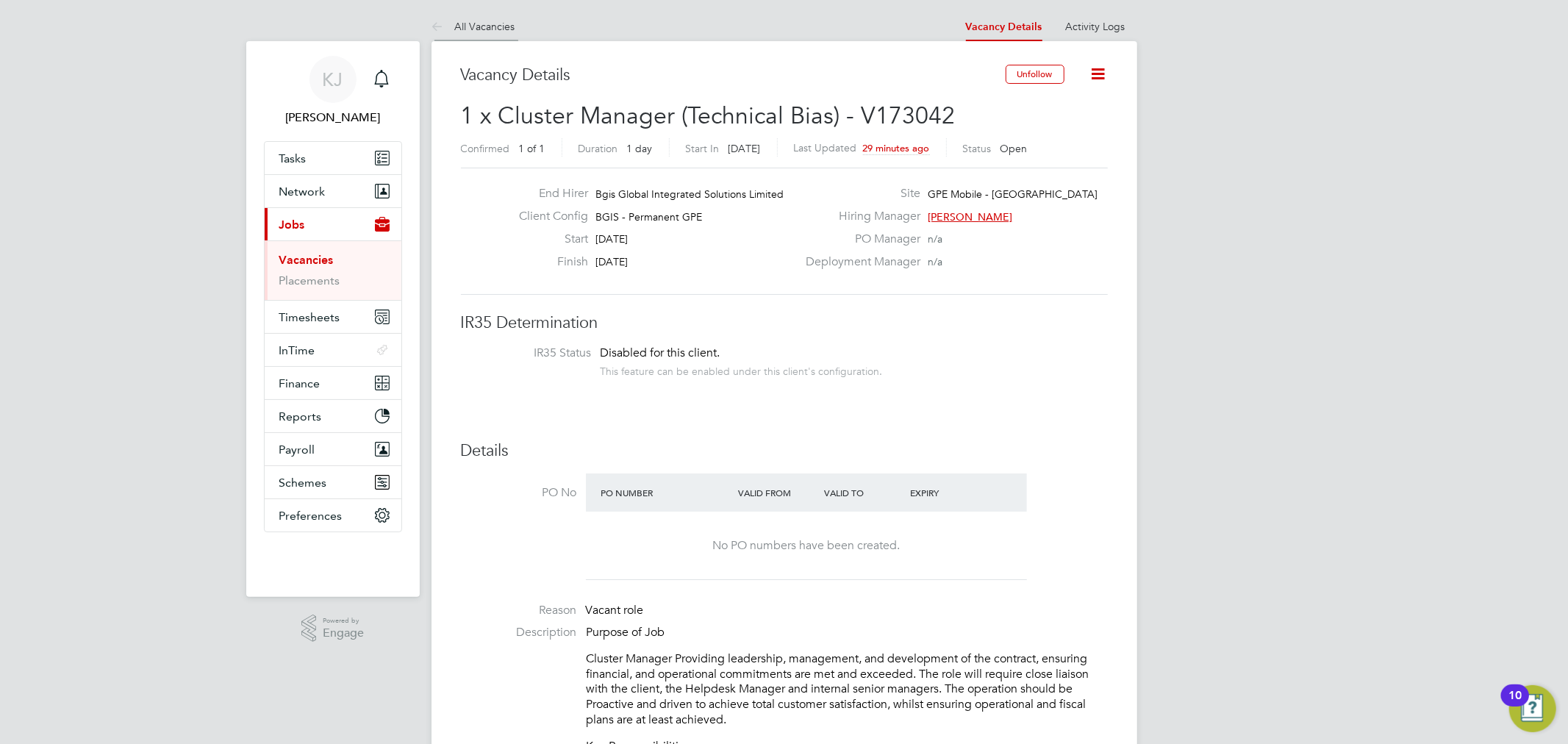
click at [498, 27] on link "All Vacancies" at bounding box center [473, 27] width 84 height 13
